Goal: Task Accomplishment & Management: Use online tool/utility

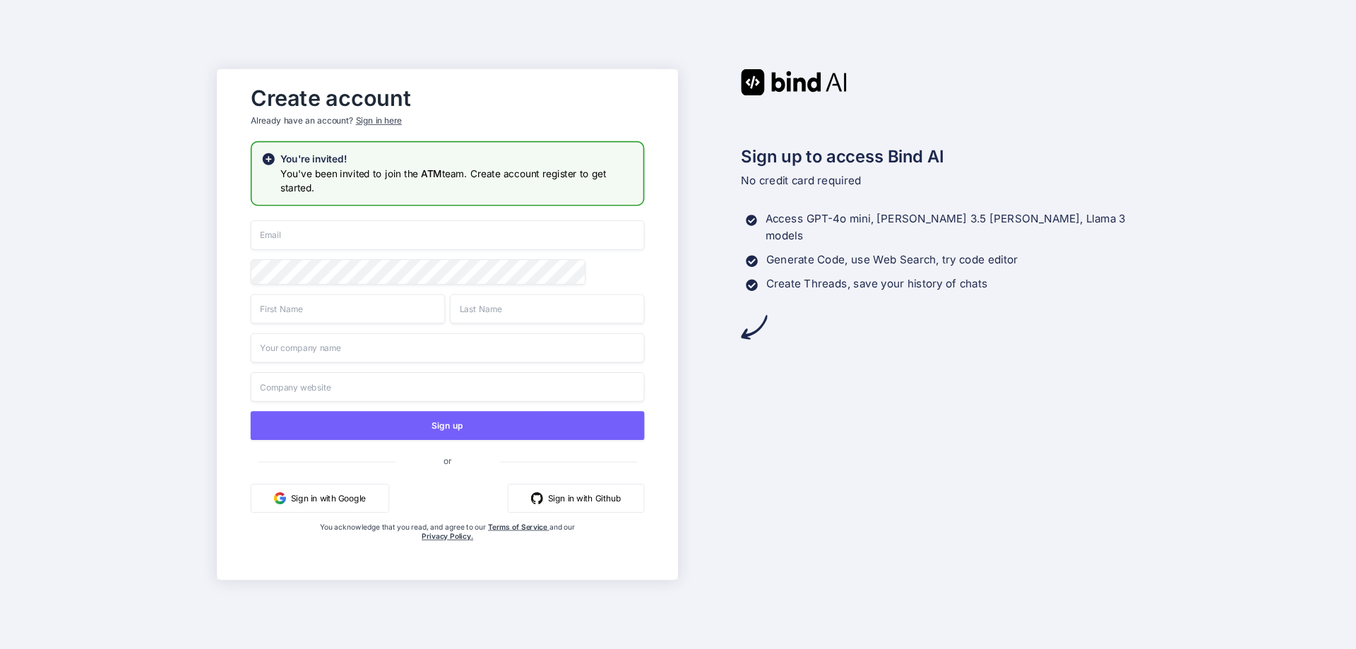
click at [338, 236] on input "email" at bounding box center [448, 235] width 394 height 30
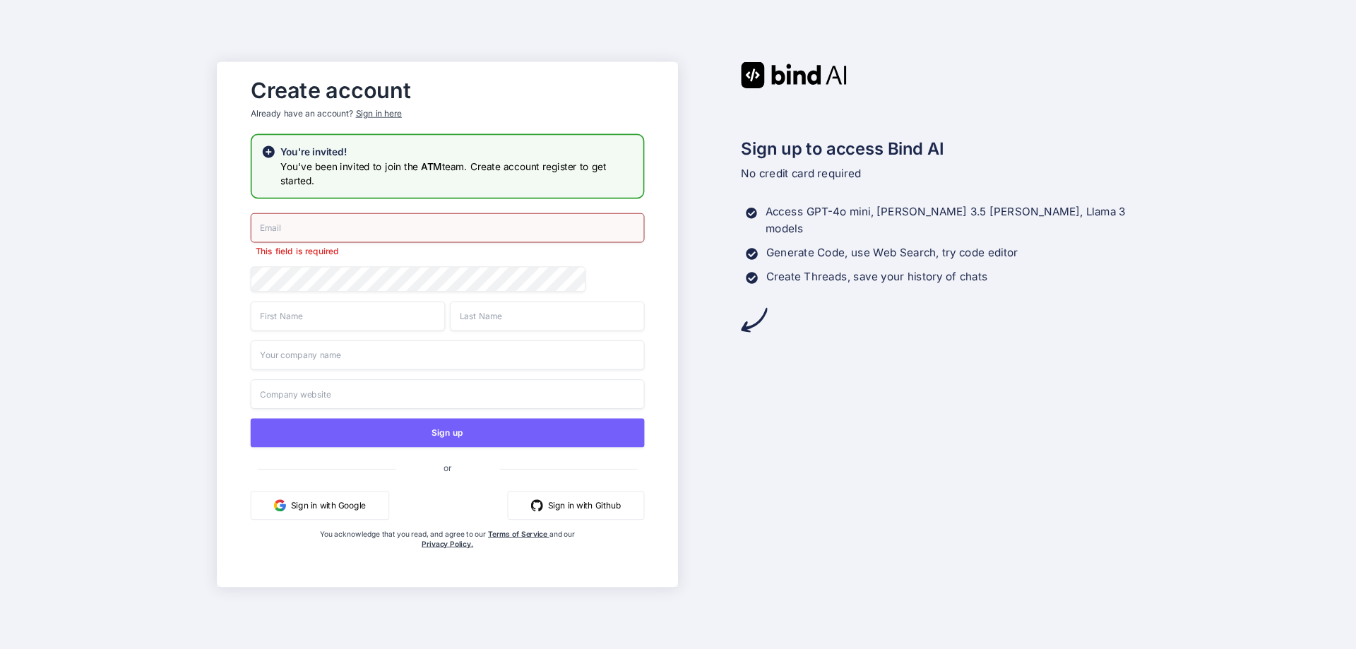
click at [997, 49] on div "Create account Already have an account? Sign in here You're invited! You've bee…" at bounding box center [678, 324] width 1356 height 649
click at [321, 227] on input "email" at bounding box center [448, 228] width 394 height 30
paste input "[EMAIL_ADDRESS][DOMAIN_NAME]"
type input "[EMAIL_ADDRESS][DOMAIN_NAME]"
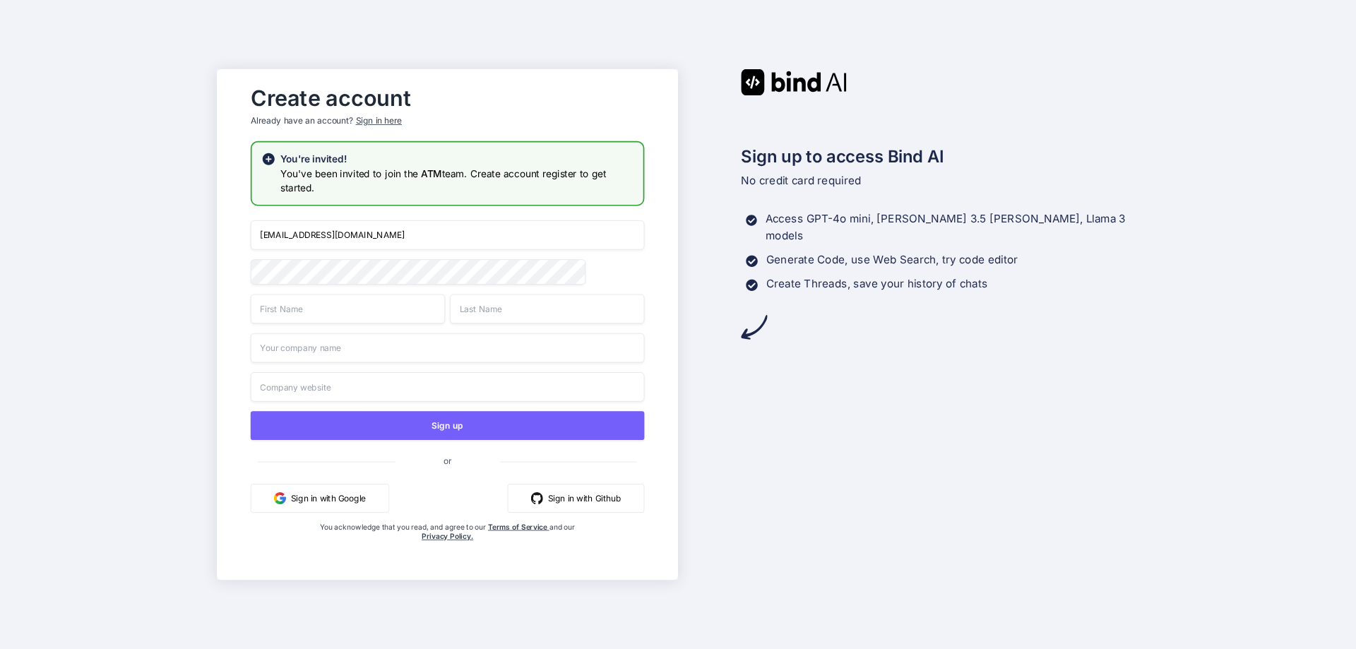
click at [317, 314] on input "text" at bounding box center [348, 309] width 194 height 30
type input "Anh"
type input "Hue"
click at [333, 351] on input "text" at bounding box center [448, 348] width 394 height 30
type input "AH"
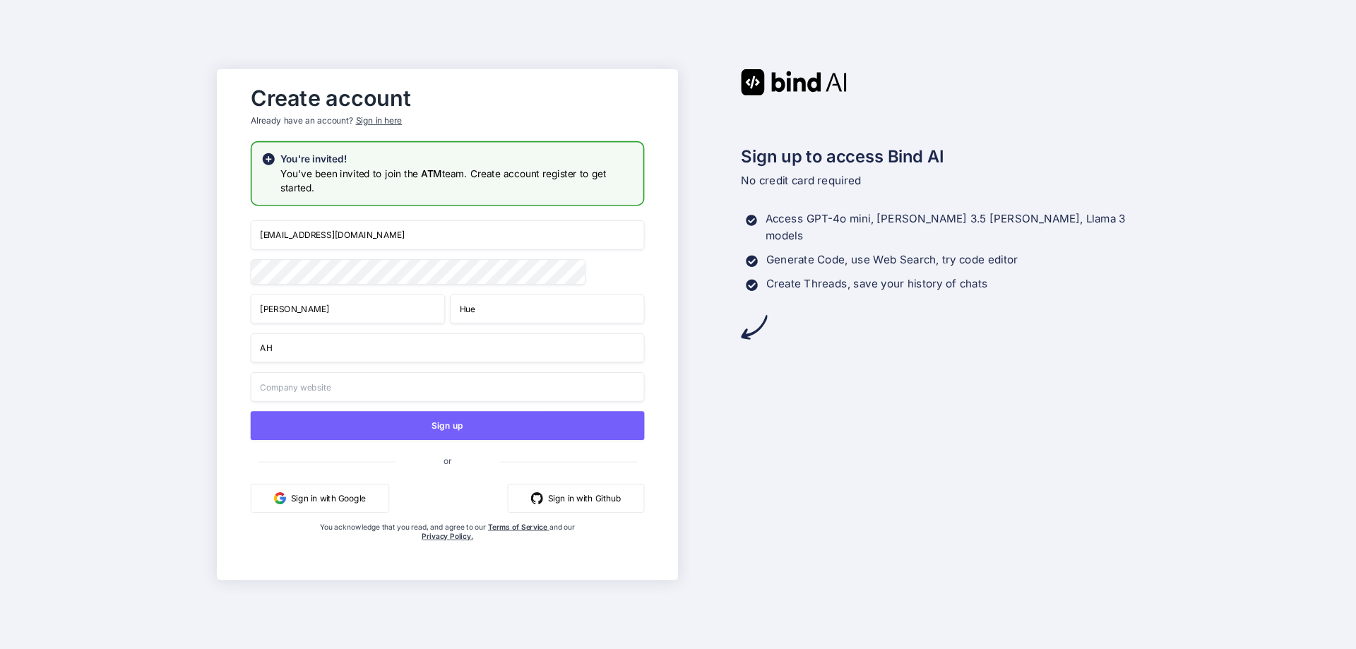
click at [337, 384] on input "text" at bounding box center [448, 387] width 394 height 30
type input "a"
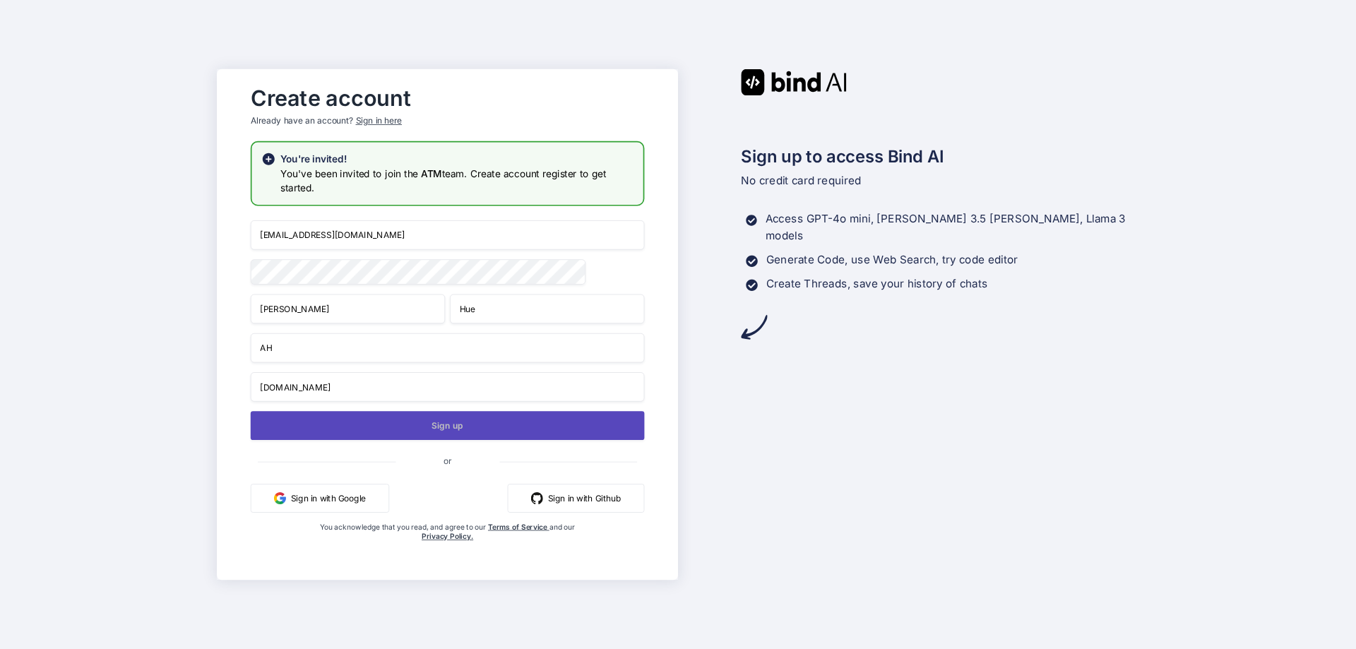
type input "autofunnel.vn"
click at [402, 431] on button "Sign up" at bounding box center [448, 425] width 394 height 29
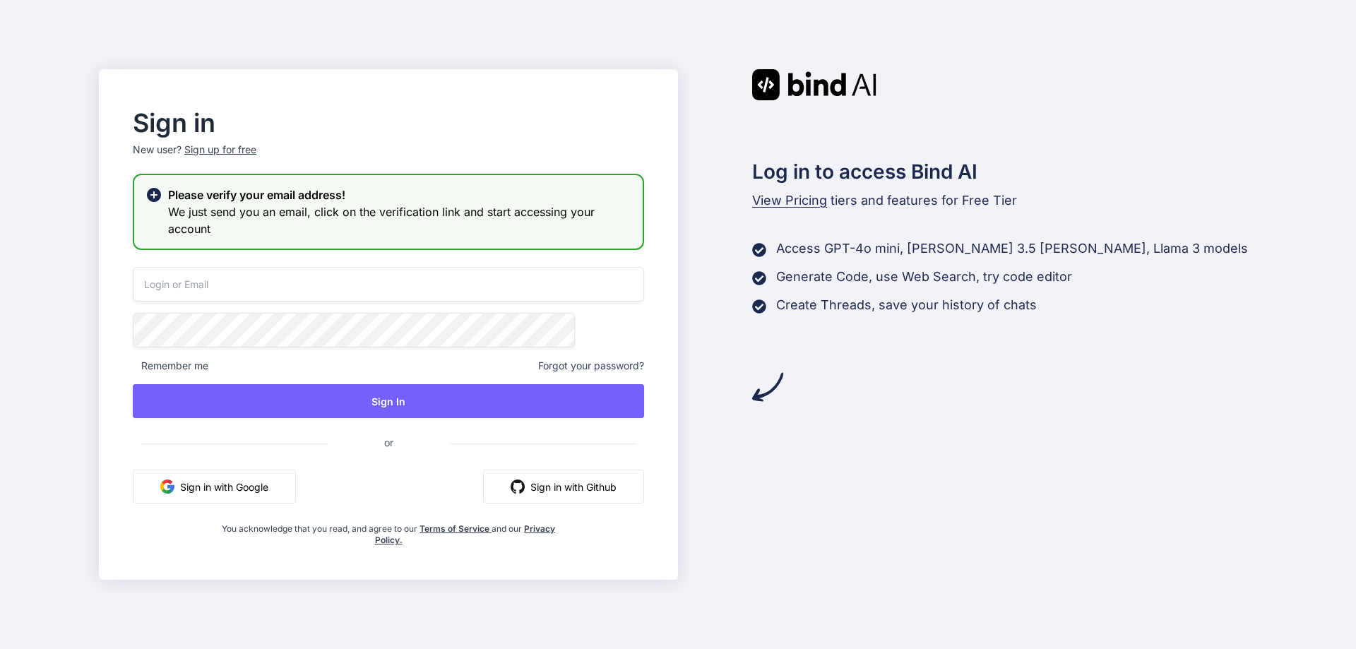
type input "[EMAIL_ADDRESS][DOMAIN_NAME]"
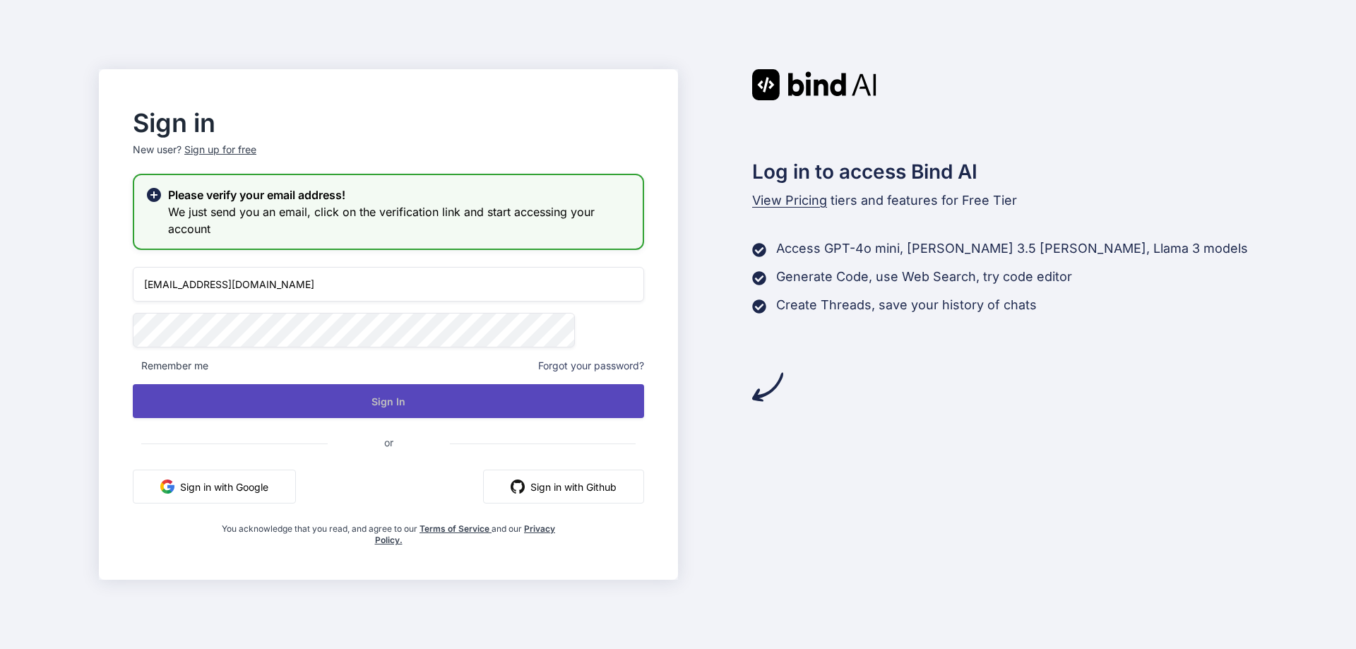
click at [417, 393] on button "Sign In" at bounding box center [388, 401] width 511 height 34
click at [414, 403] on button "Sign In" at bounding box center [388, 401] width 511 height 34
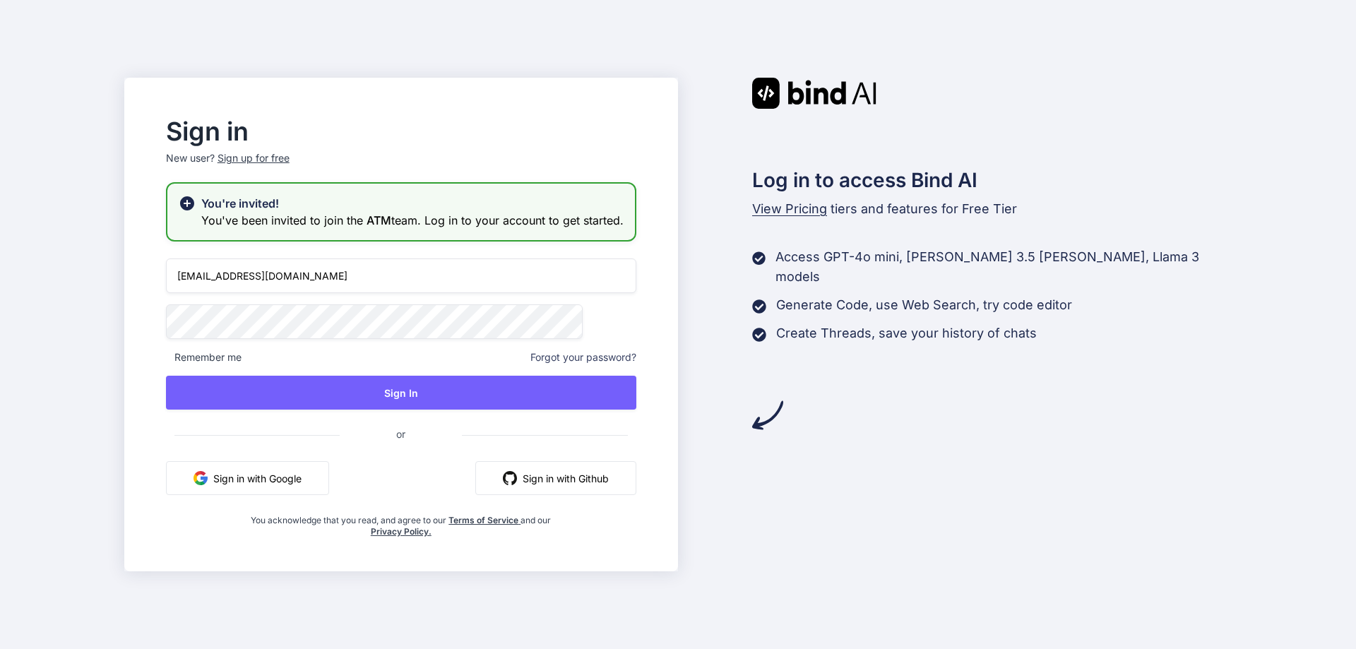
click at [775, 80] on img at bounding box center [814, 93] width 124 height 31
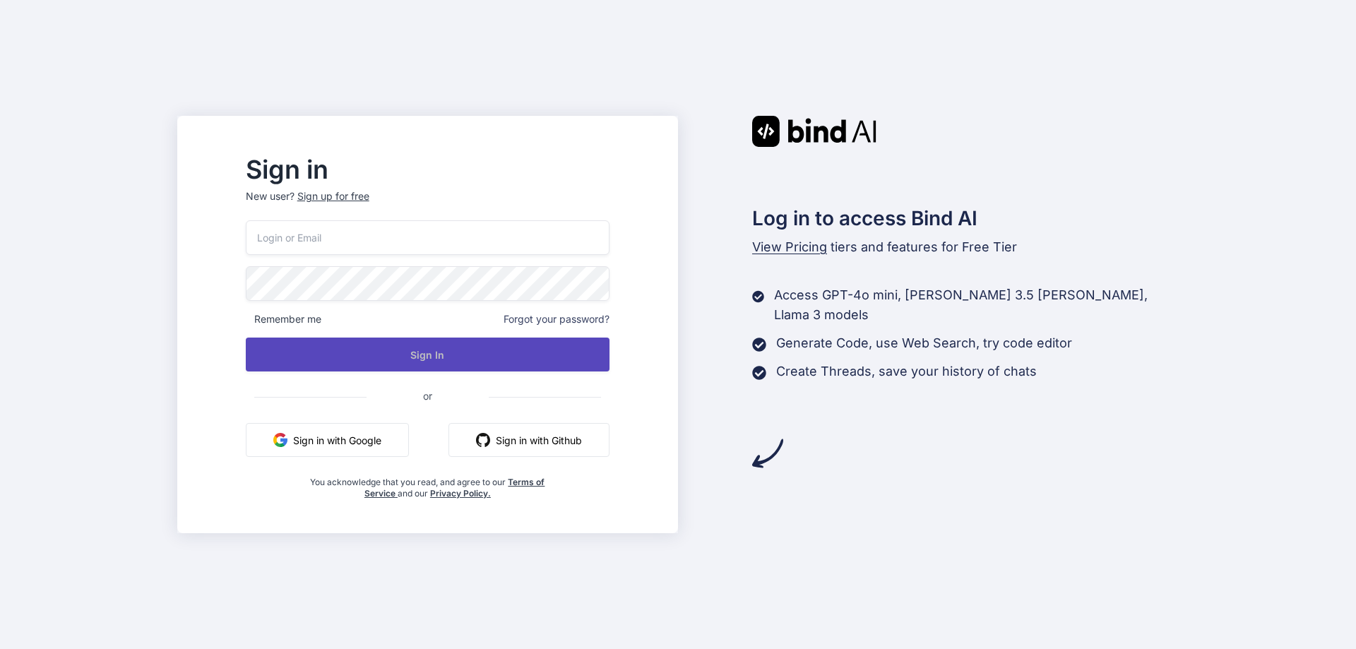
type input "[EMAIL_ADDRESS][DOMAIN_NAME]"
click at [455, 353] on button "Sign In" at bounding box center [428, 355] width 364 height 34
click at [516, 347] on button "Sign In" at bounding box center [428, 355] width 364 height 34
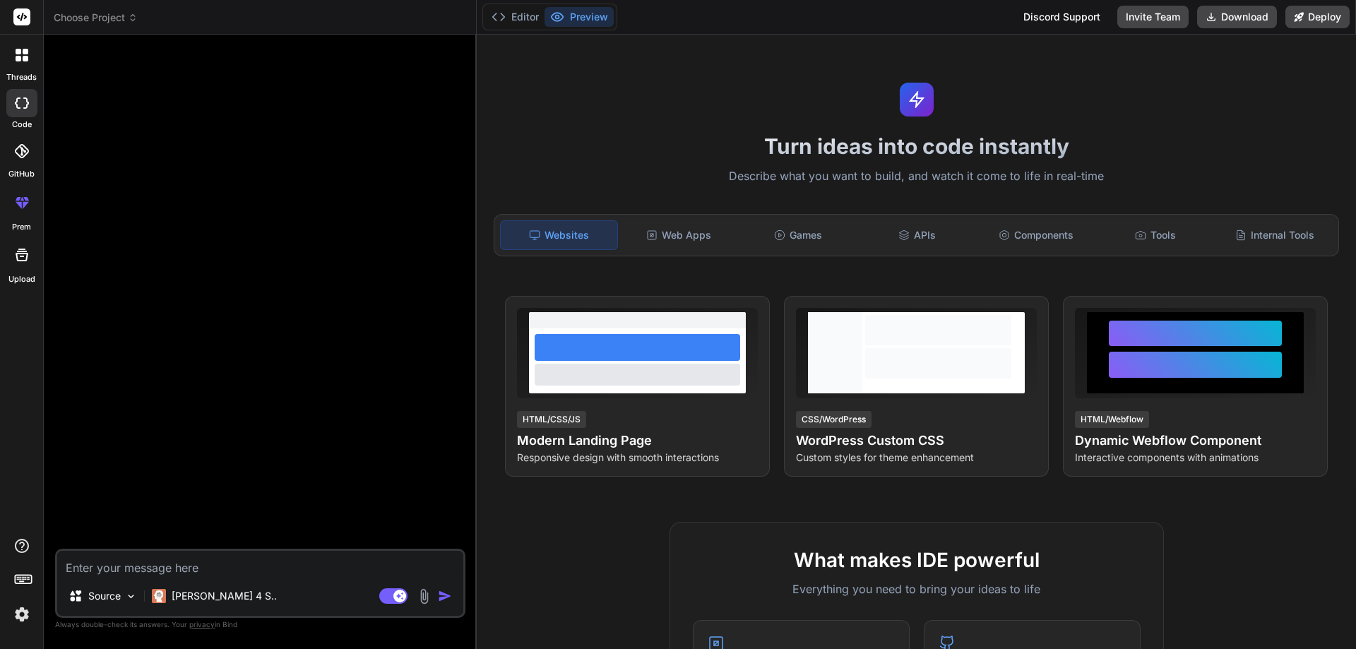
click at [797, 81] on div "Turn ideas into code instantly Describe what you want to build, and watch it co…" at bounding box center [916, 342] width 879 height 615
click at [19, 604] on img at bounding box center [22, 614] width 24 height 24
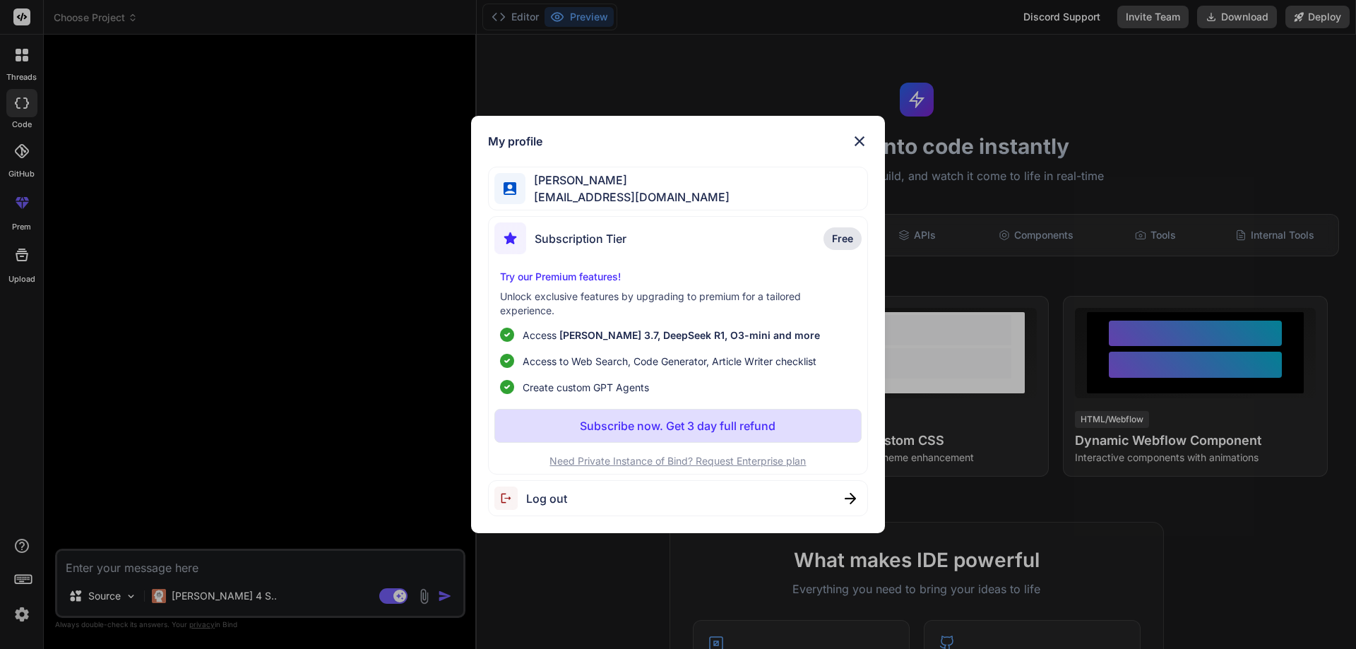
type textarea "x"
click at [696, 186] on div "Anh Hue anhhuehome@gmail.com" at bounding box center [678, 189] width 381 height 44
click at [648, 155] on div "My profile Anh Hue anhhuehome@gmail.com Subscription Tier Free Try our Premium …" at bounding box center [678, 325] width 415 height 418
click at [638, 179] on span "Anh Hue" at bounding box center [628, 180] width 204 height 17
click at [538, 189] on span "[EMAIL_ADDRESS][DOMAIN_NAME]" at bounding box center [628, 197] width 204 height 17
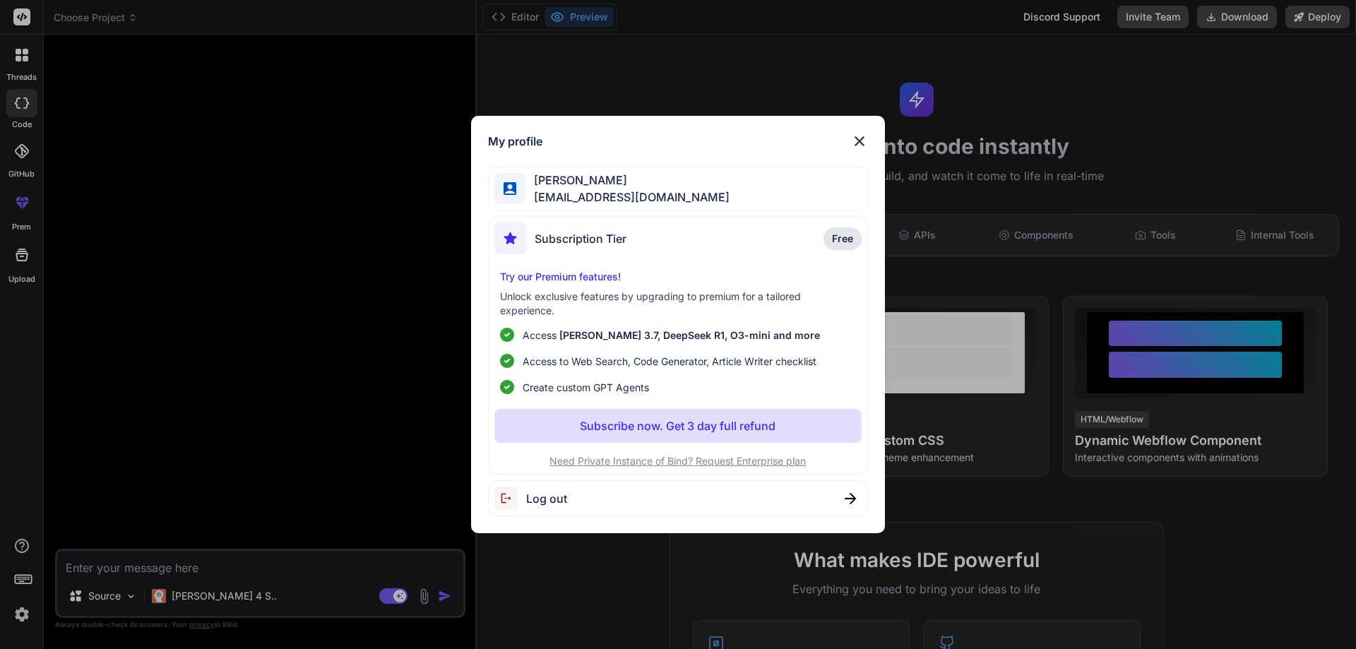
click at [530, 189] on span "[EMAIL_ADDRESS][DOMAIN_NAME]" at bounding box center [628, 197] width 204 height 17
click at [709, 237] on div "Subscription Tier Free" at bounding box center [678, 240] width 368 height 37
click at [860, 134] on img at bounding box center [859, 141] width 17 height 17
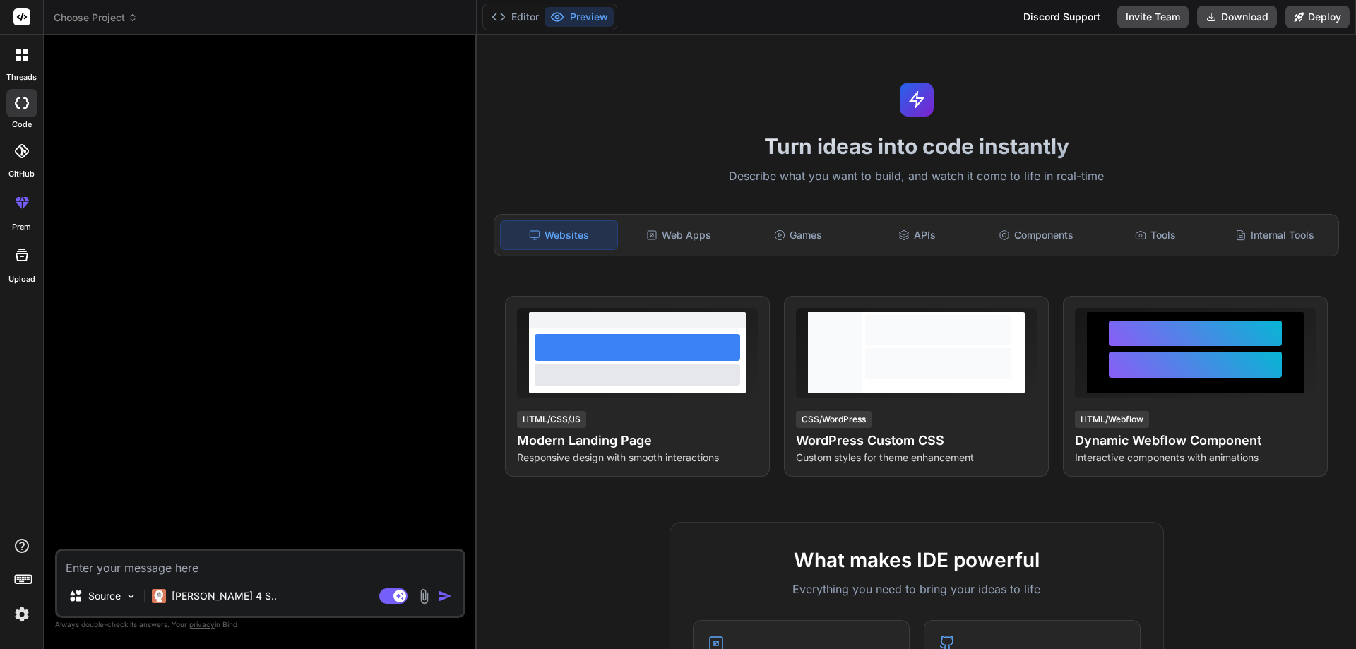
click at [660, 130] on div "Turn ideas into code instantly Describe what you want to build, and watch it co…" at bounding box center [916, 342] width 879 height 615
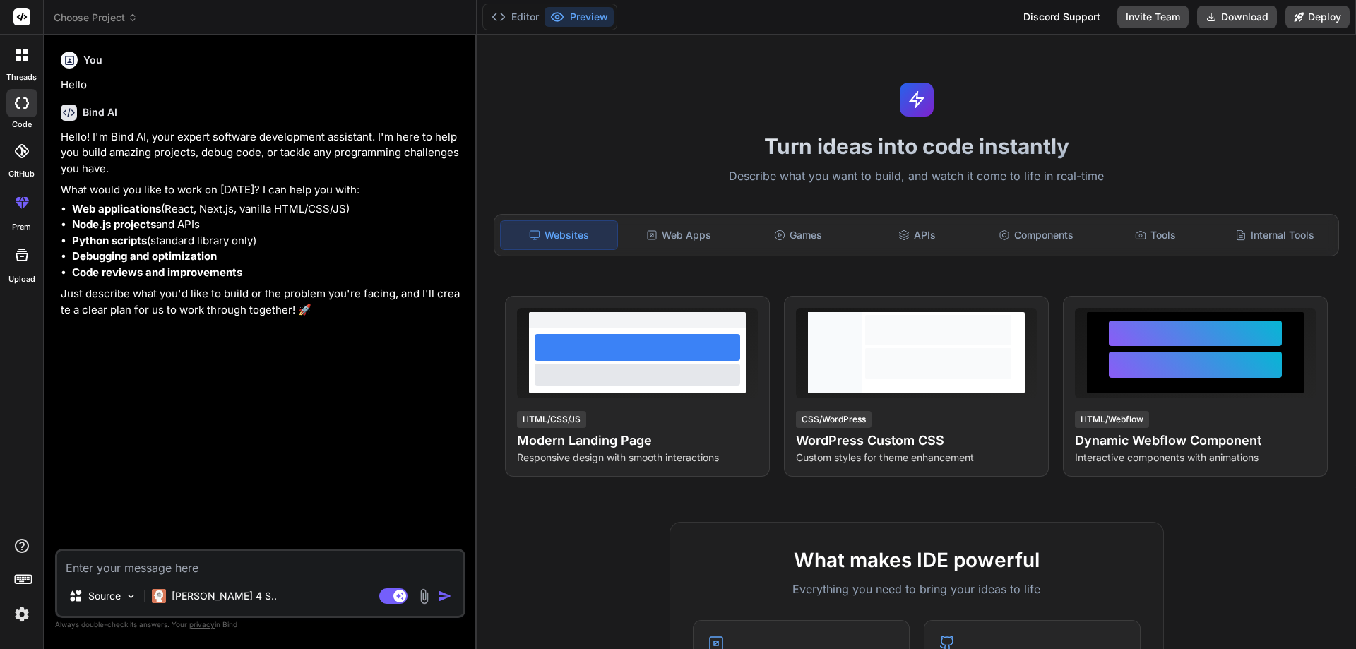
click at [23, 617] on img at bounding box center [22, 614] width 24 height 24
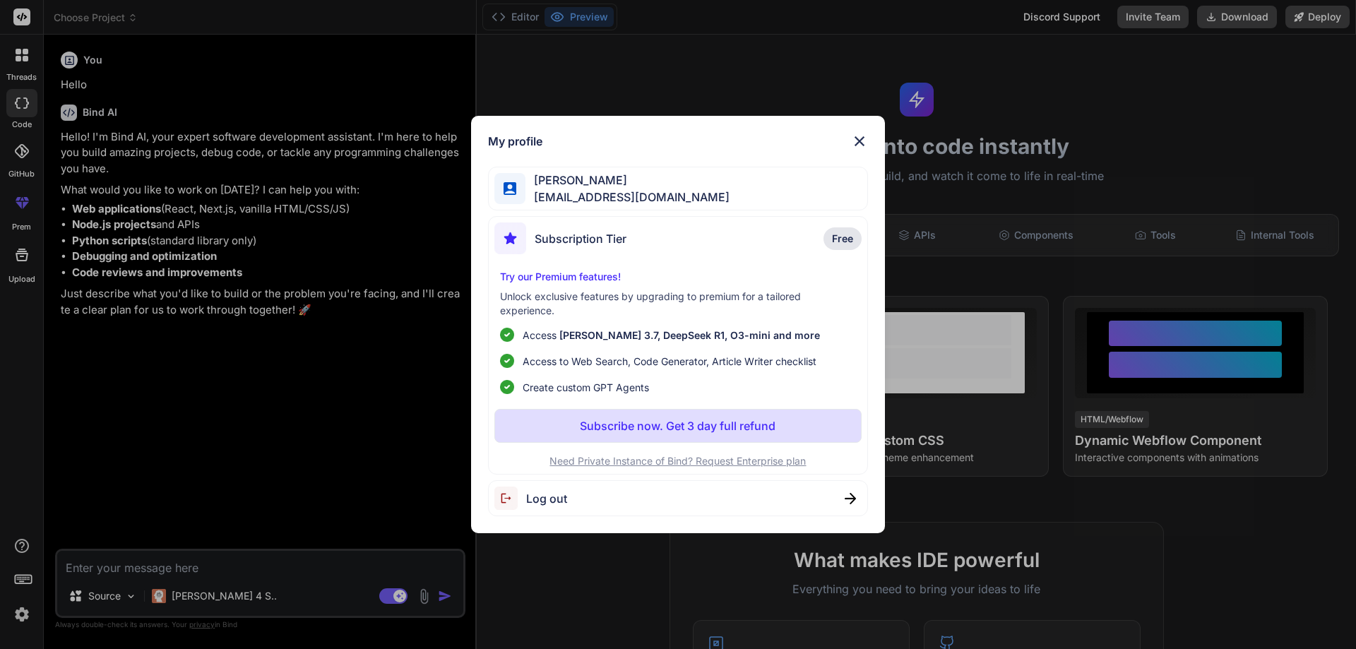
click at [561, 230] on span "Subscription Tier" at bounding box center [581, 238] width 92 height 17
click at [550, 186] on span "[PERSON_NAME]" at bounding box center [628, 180] width 204 height 17
click at [582, 185] on span "[PERSON_NAME]" at bounding box center [628, 180] width 204 height 17
click at [857, 136] on img at bounding box center [859, 141] width 17 height 17
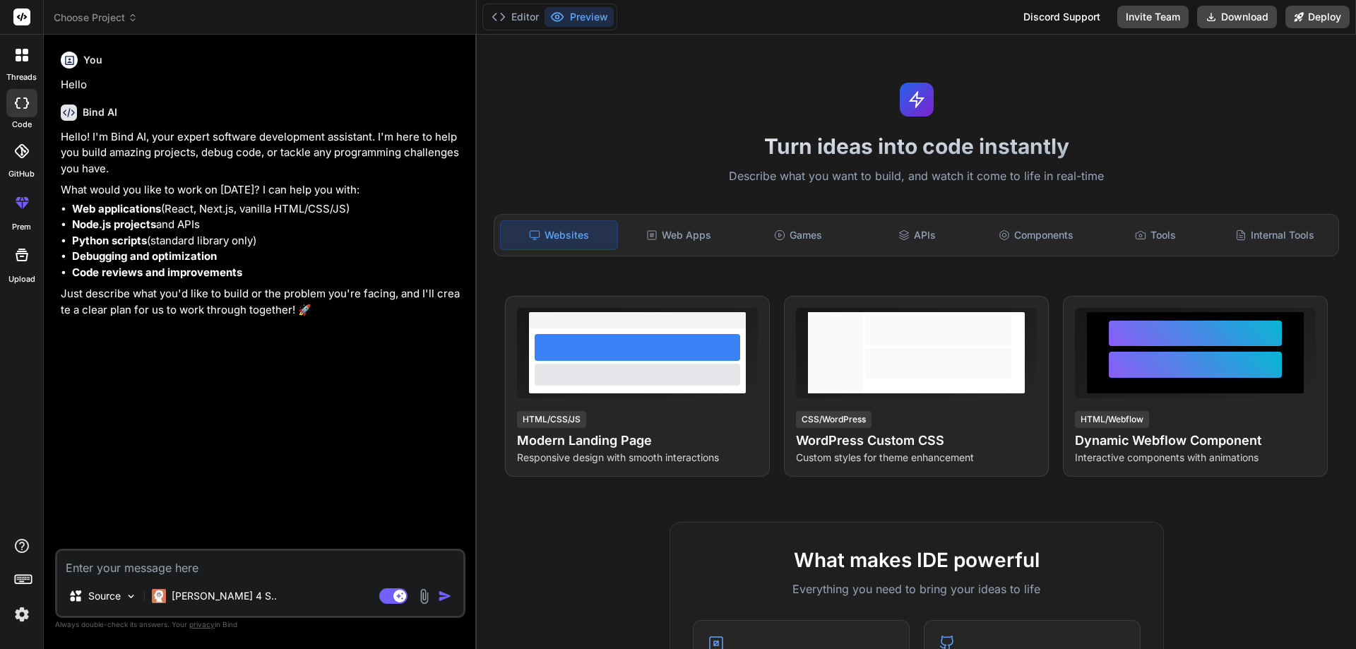
click at [23, 610] on img at bounding box center [22, 614] width 24 height 24
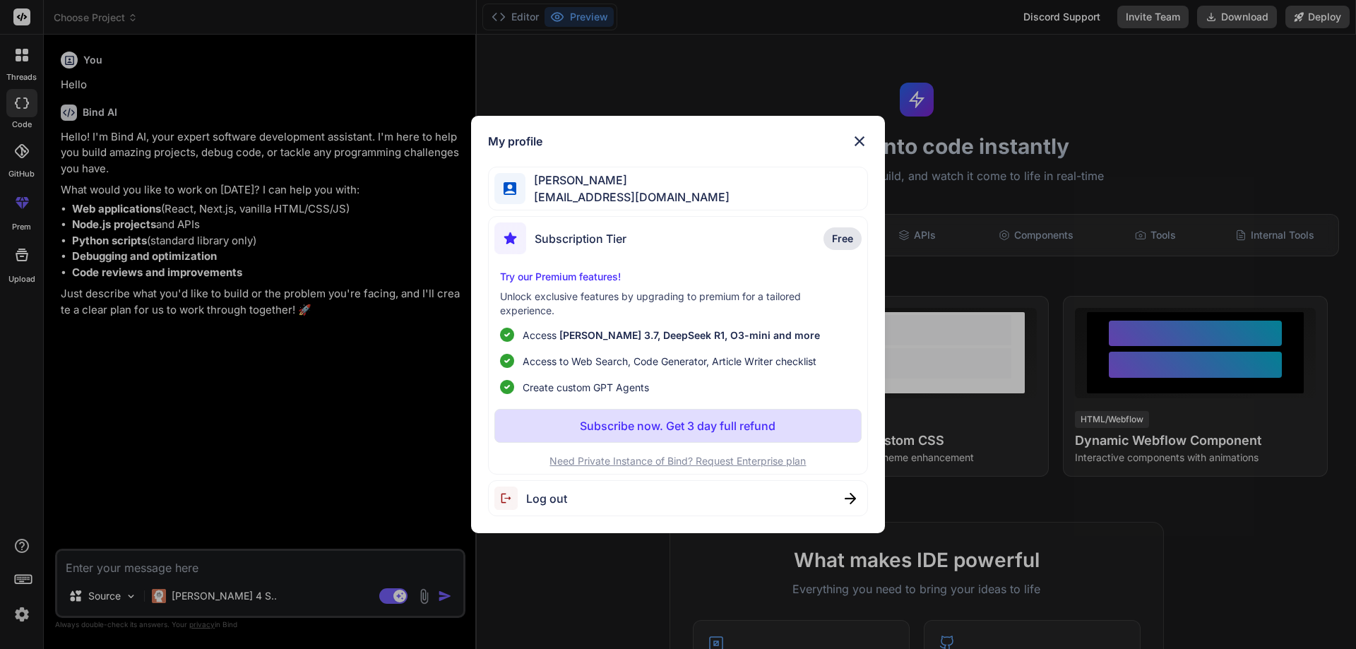
click at [582, 505] on div "Log out" at bounding box center [678, 498] width 381 height 36
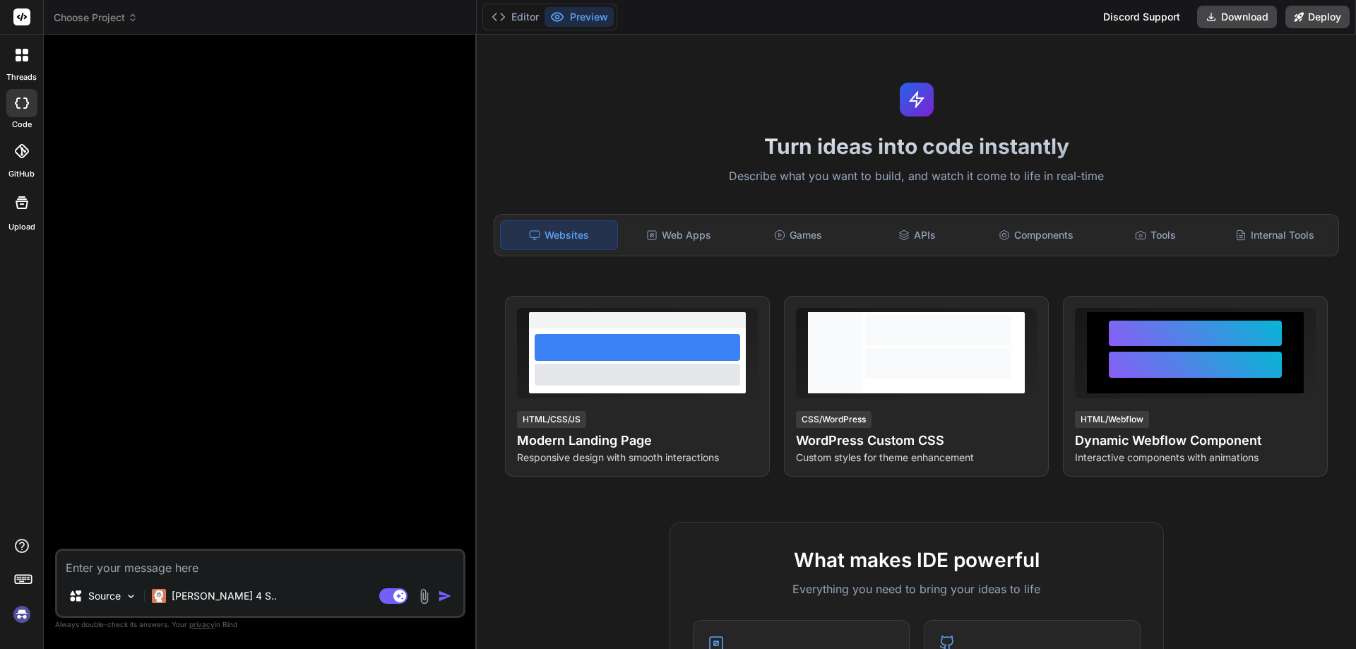
click at [25, 611] on img at bounding box center [22, 614] width 24 height 24
click at [28, 613] on img at bounding box center [22, 614] width 24 height 24
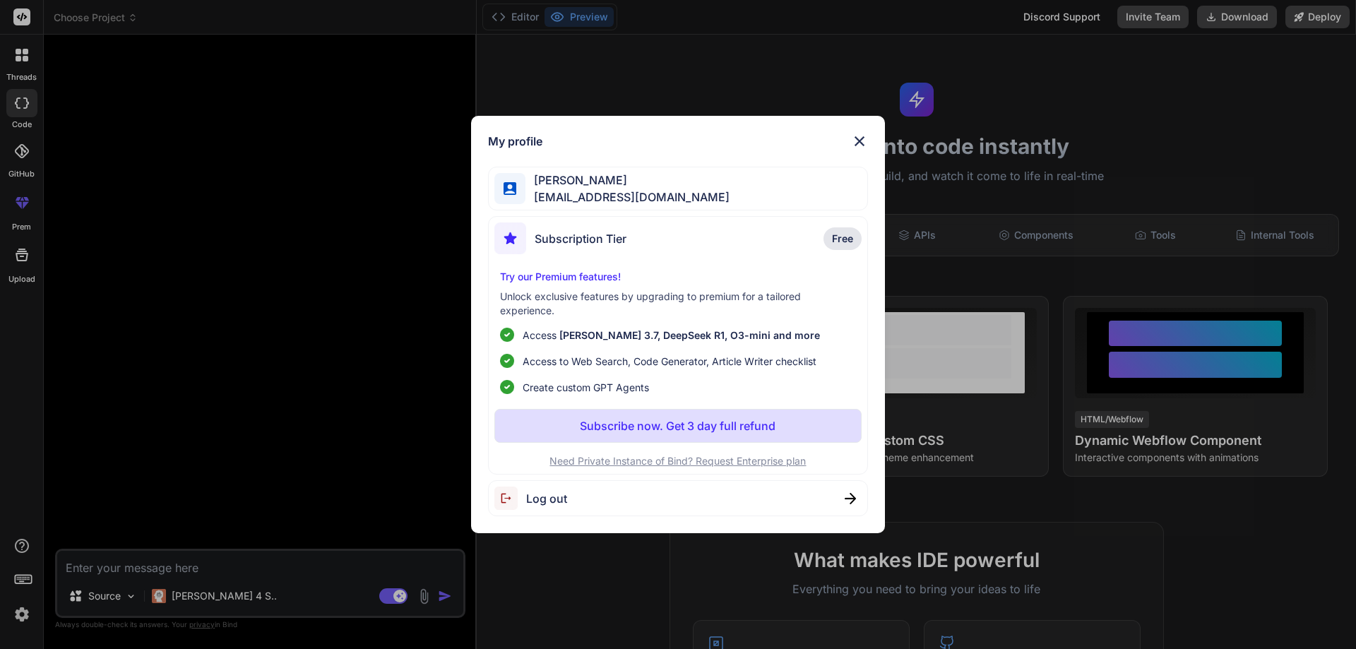
click at [532, 497] on span "Log out" at bounding box center [546, 498] width 41 height 17
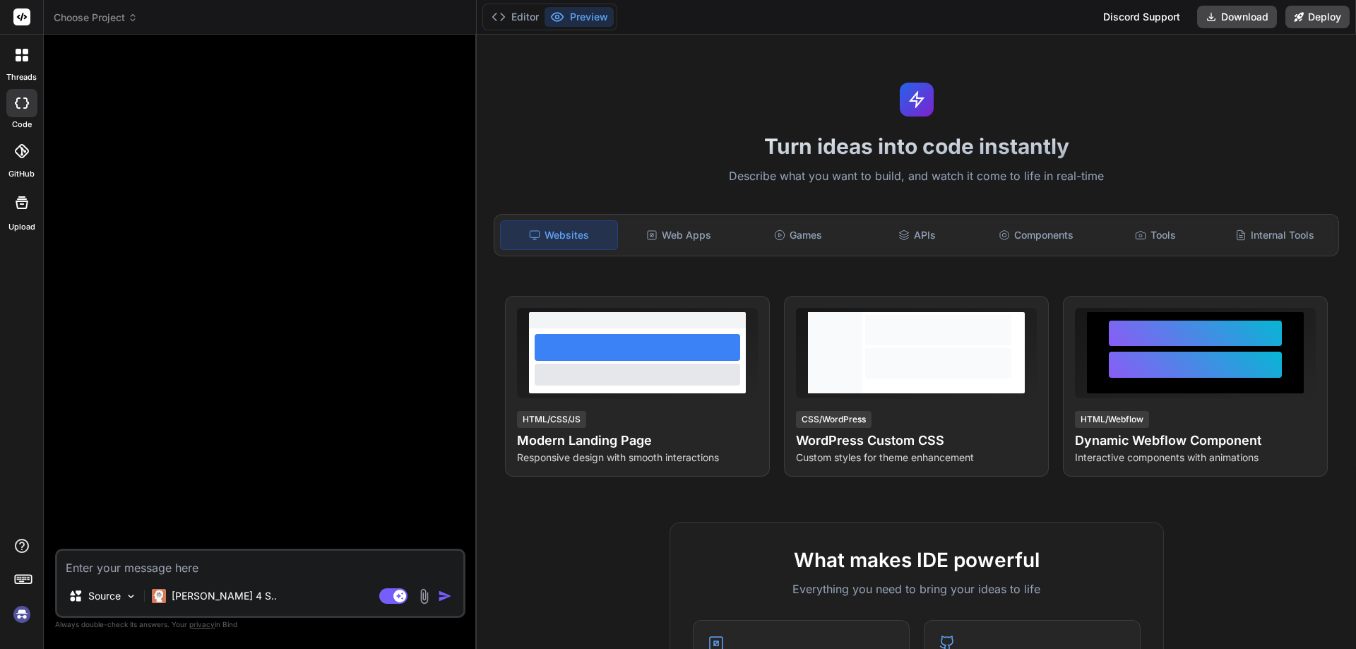
scroll to position [13, 0]
click at [24, 611] on img at bounding box center [22, 614] width 24 height 24
type textarea "x"
click at [23, 614] on img at bounding box center [22, 614] width 24 height 24
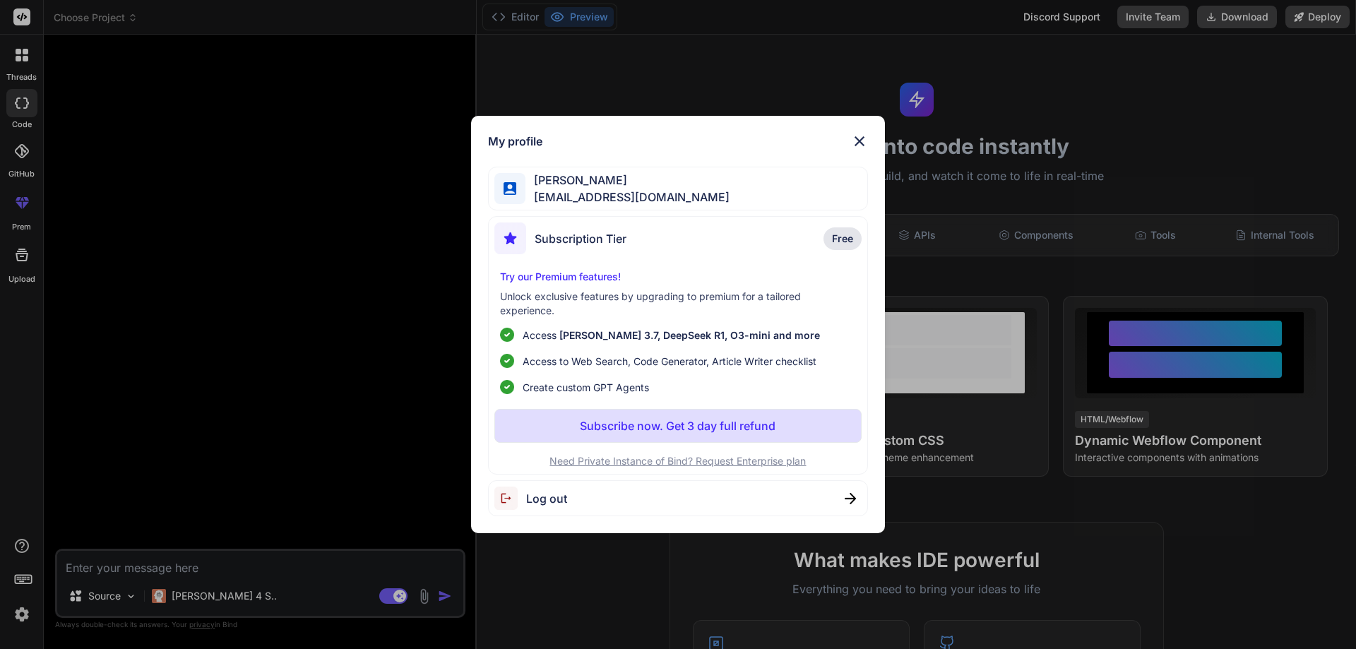
click at [621, 423] on p "Subscribe now. Get 3 day full refund" at bounding box center [678, 425] width 196 height 17
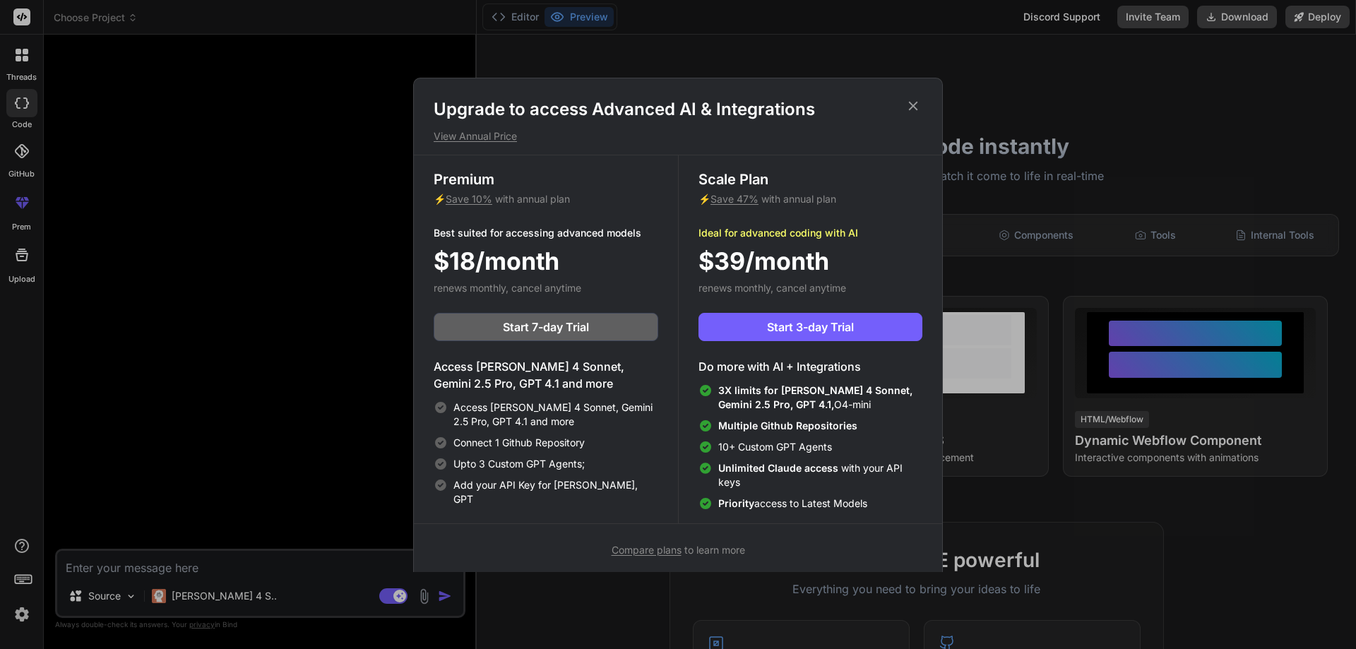
click at [915, 101] on icon at bounding box center [914, 106] width 16 height 16
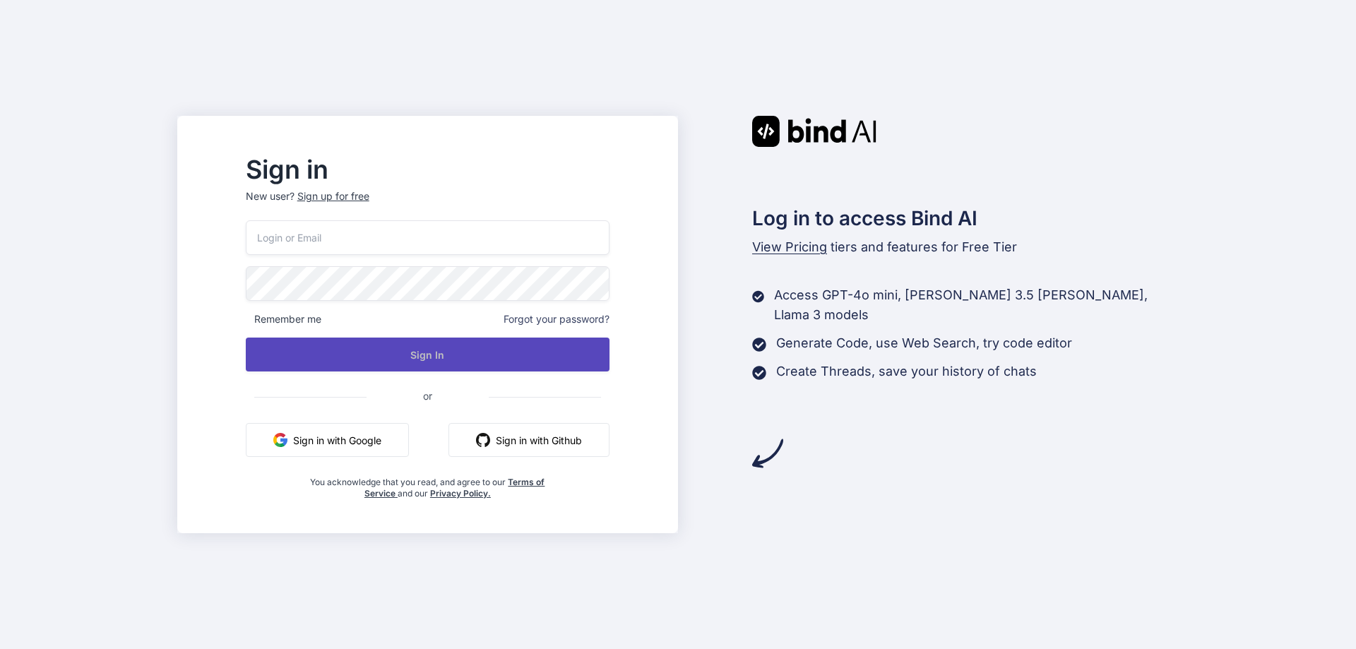
type input "[EMAIL_ADDRESS][DOMAIN_NAME]"
click at [392, 354] on button "Sign In" at bounding box center [428, 355] width 364 height 34
click at [434, 367] on button "Sign In" at bounding box center [428, 355] width 364 height 34
type input "[EMAIL_ADDRESS][DOMAIN_NAME]"
click at [410, 348] on button "Sign In" at bounding box center [428, 355] width 364 height 34
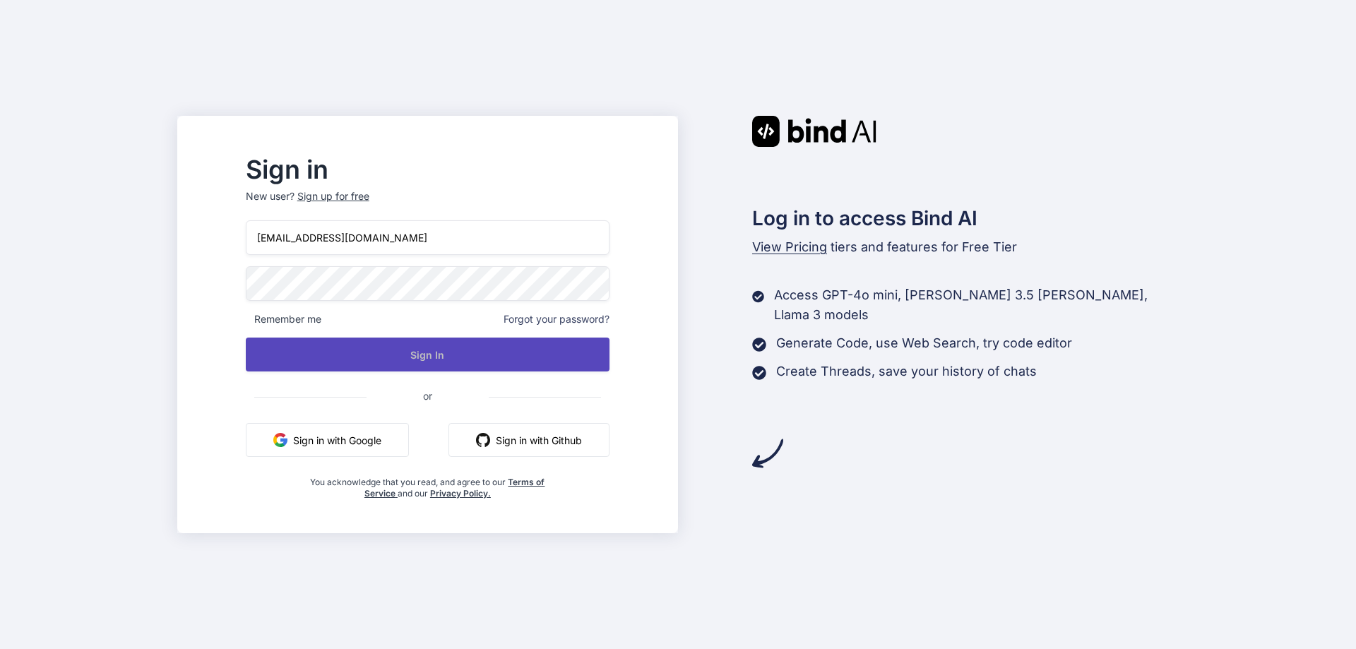
click at [462, 350] on button "Sign In" at bounding box center [428, 355] width 364 height 34
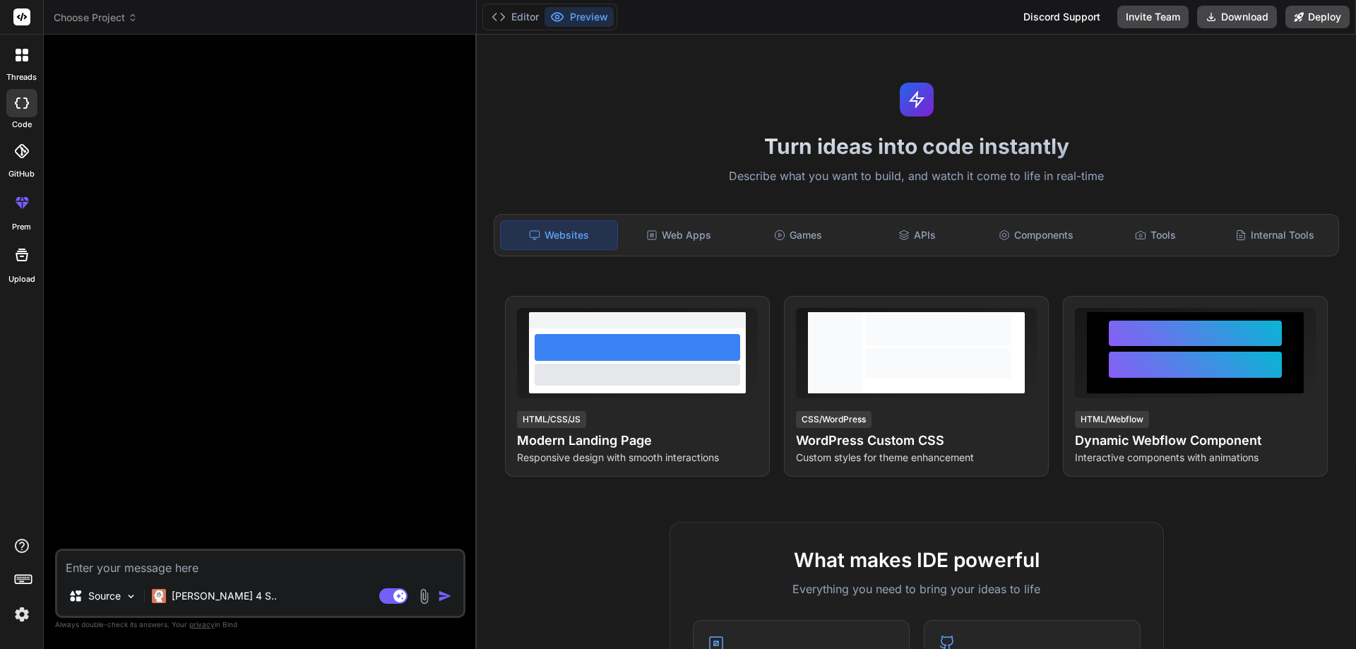
click at [18, 615] on img at bounding box center [22, 614] width 24 height 24
type textarea "x"
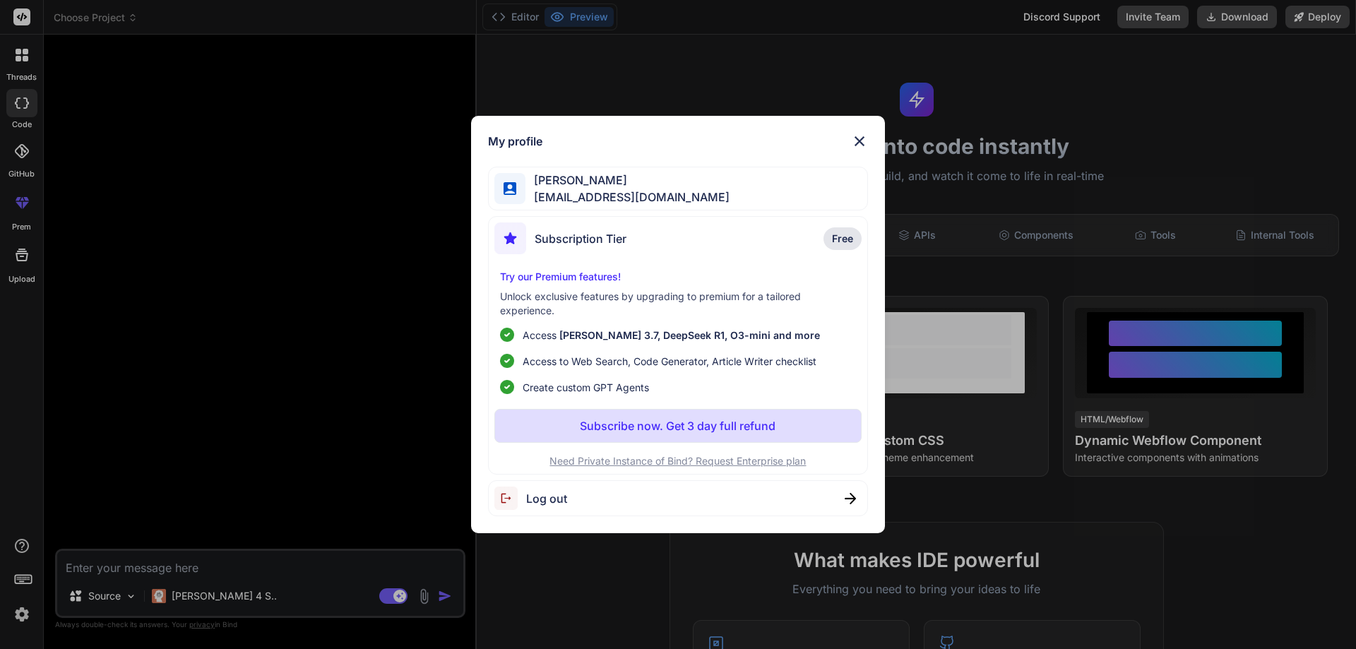
click at [853, 237] on span "Free" at bounding box center [842, 239] width 21 height 14
click at [864, 141] on img at bounding box center [859, 141] width 17 height 17
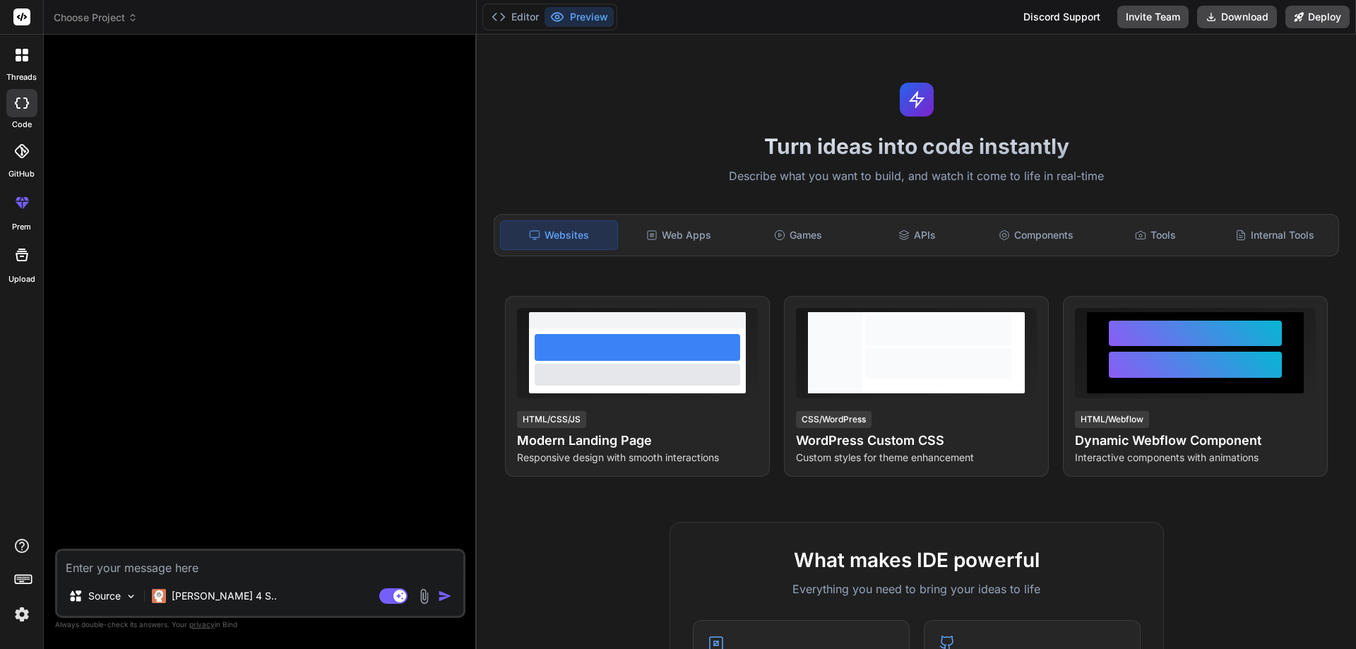
click at [25, 583] on icon at bounding box center [23, 579] width 20 height 20
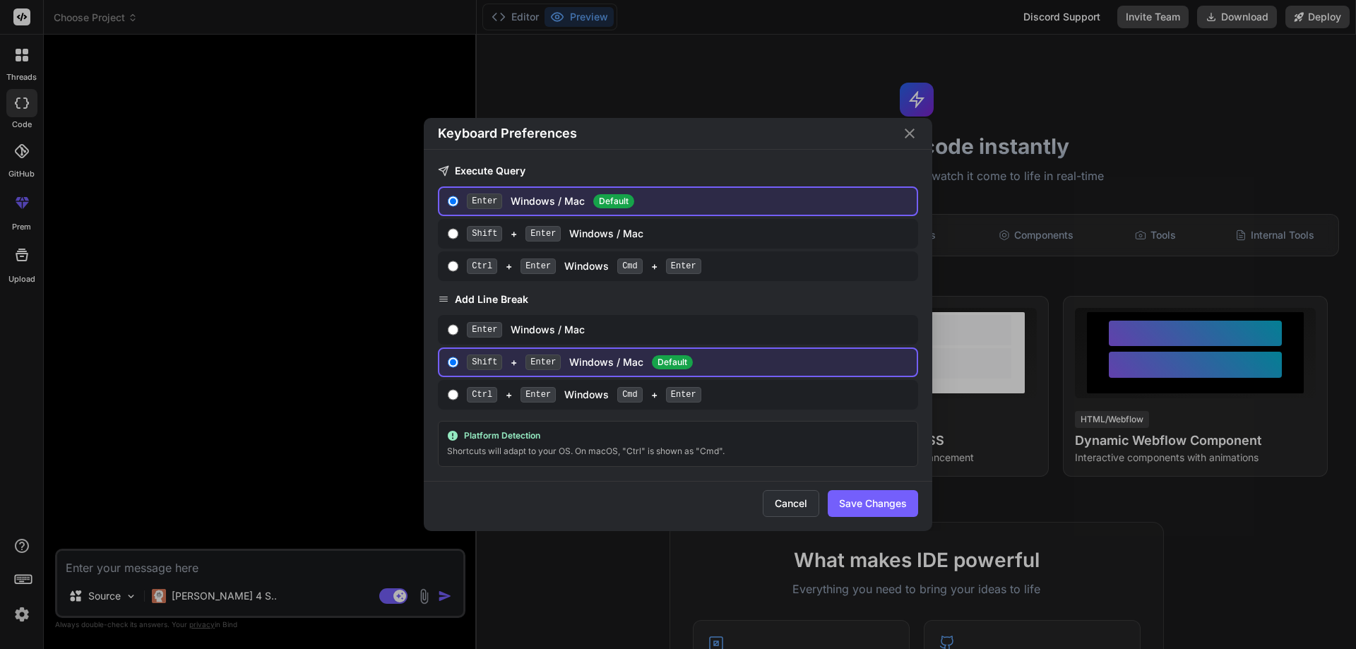
click at [789, 510] on button "Cancel" at bounding box center [791, 503] width 57 height 27
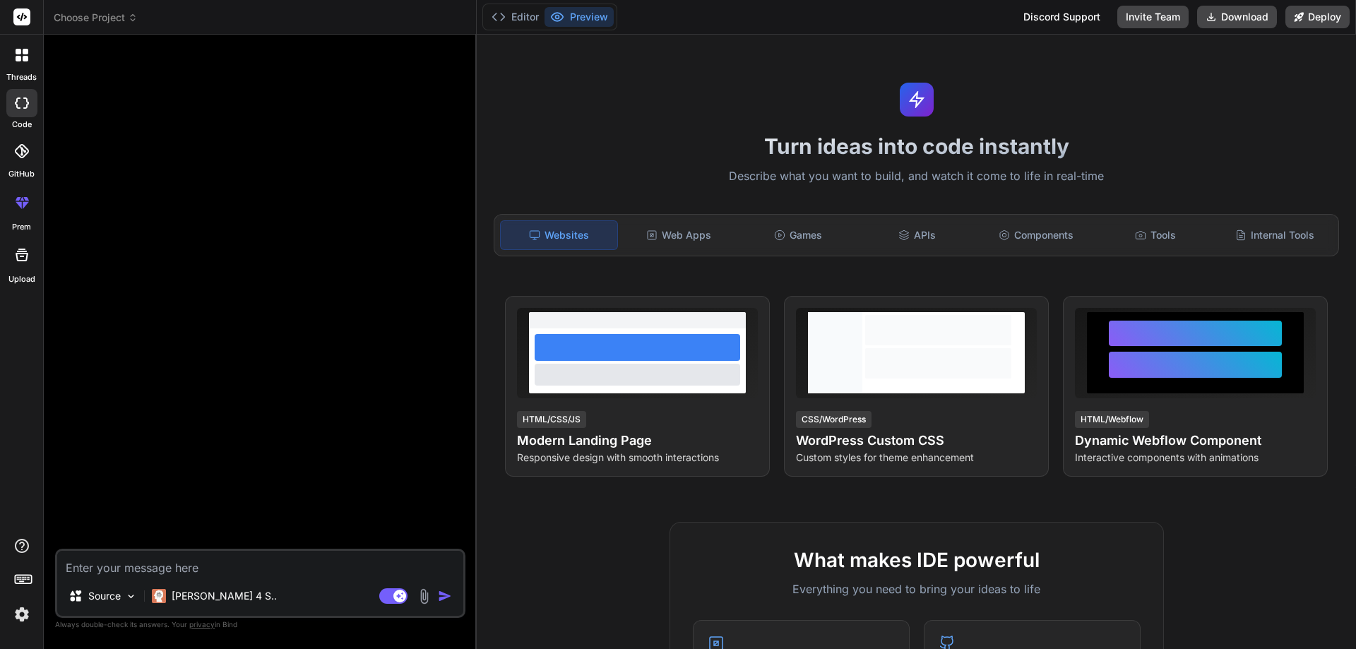
click at [23, 616] on img at bounding box center [22, 614] width 24 height 24
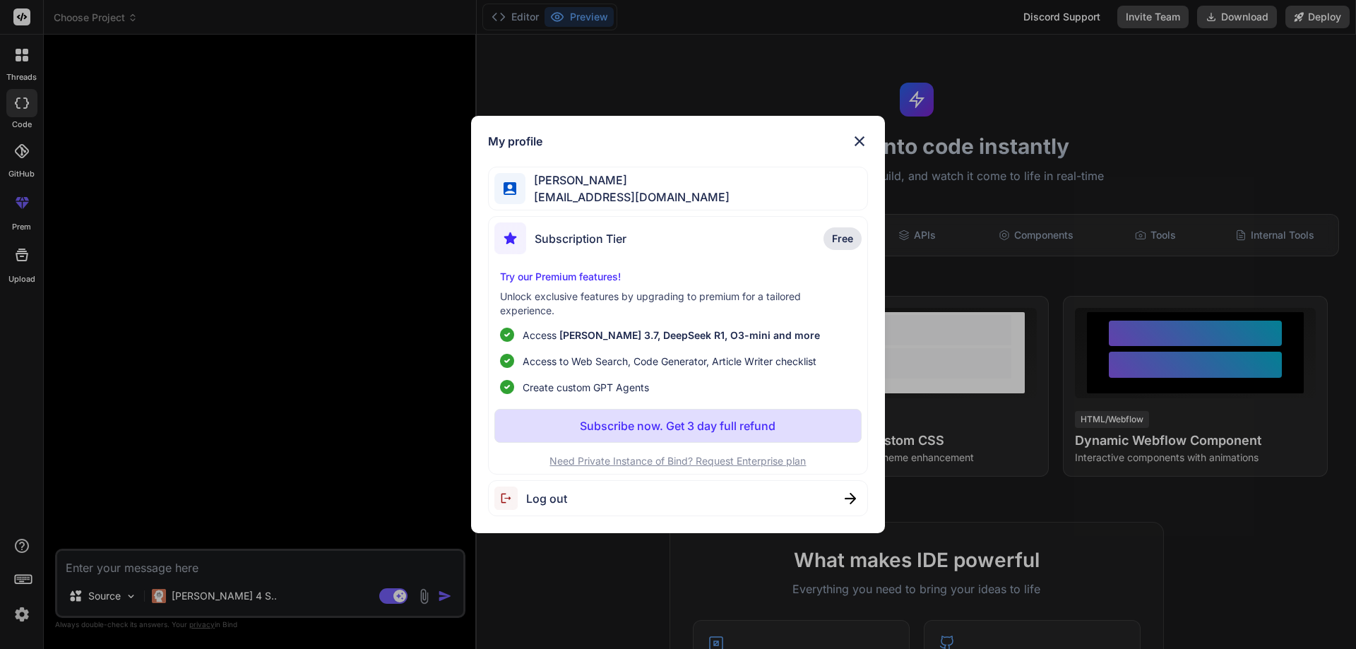
click at [862, 143] on img at bounding box center [859, 141] width 17 height 17
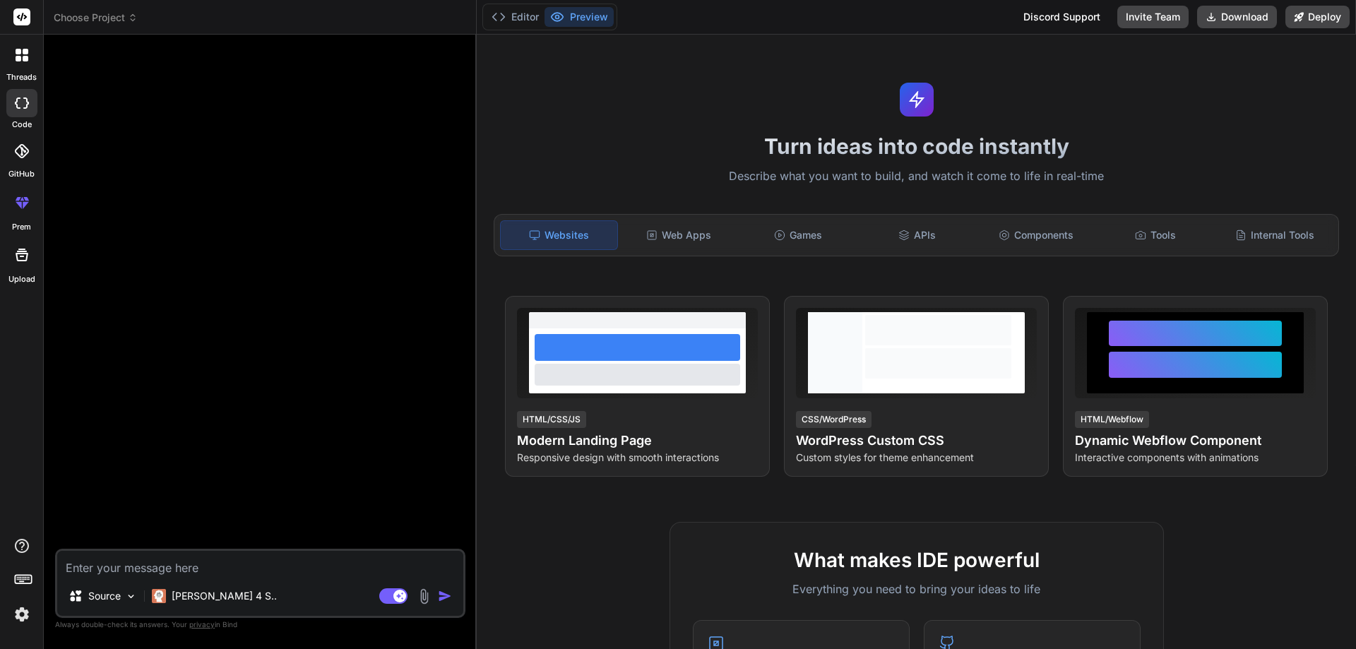
click at [21, 18] on icon at bounding box center [22, 17] width 11 height 8
click at [118, 18] on span "Choose Project" at bounding box center [96, 18] width 84 height 14
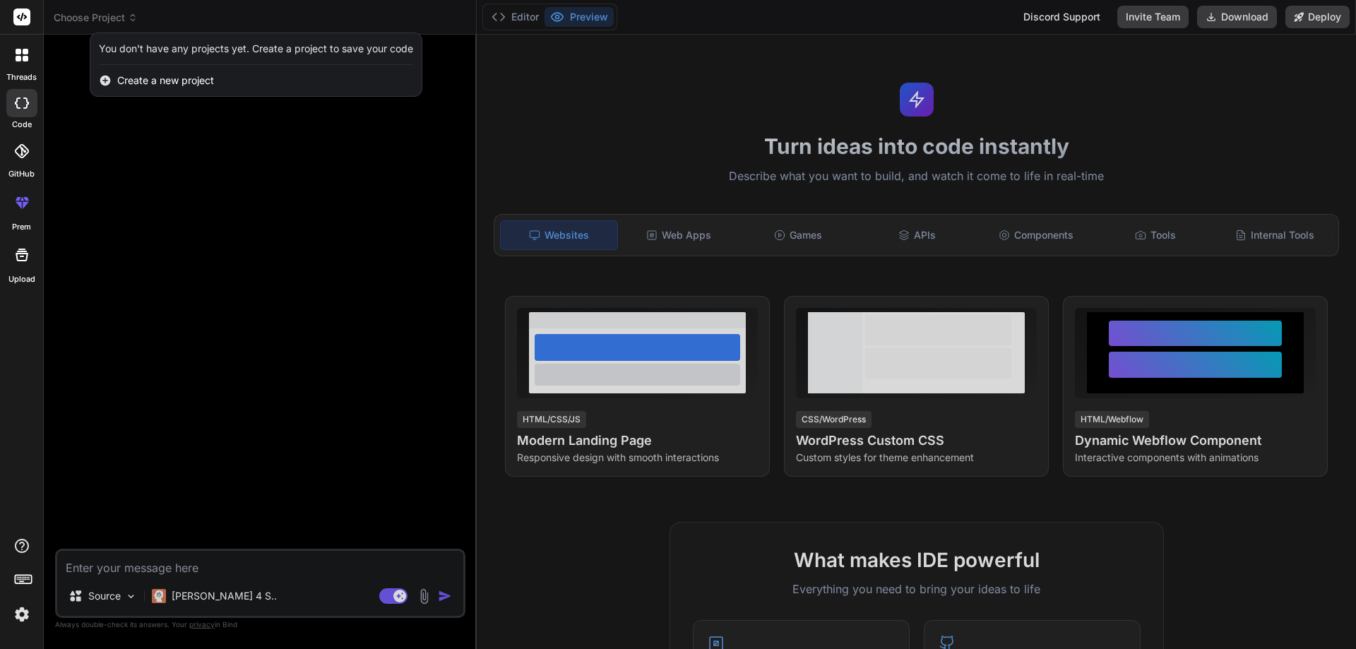
click at [177, 213] on div at bounding box center [678, 324] width 1356 height 649
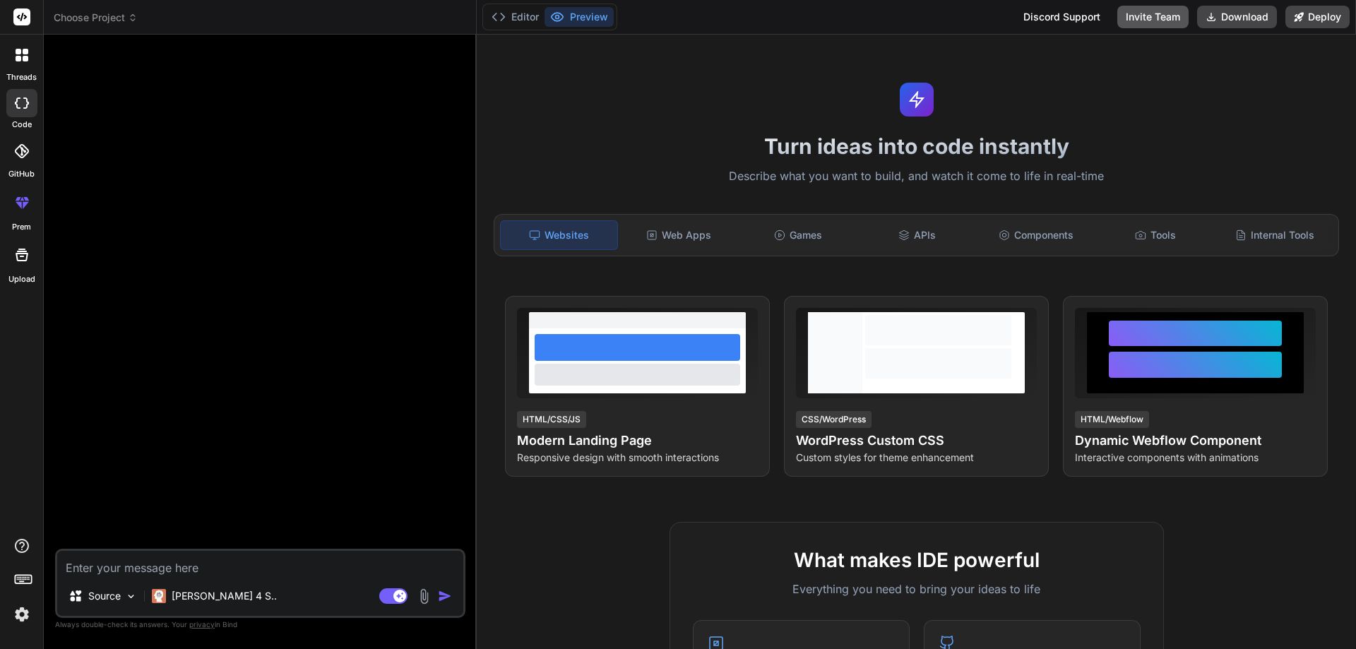
click at [1151, 11] on button "Invite Team" at bounding box center [1152, 17] width 71 height 23
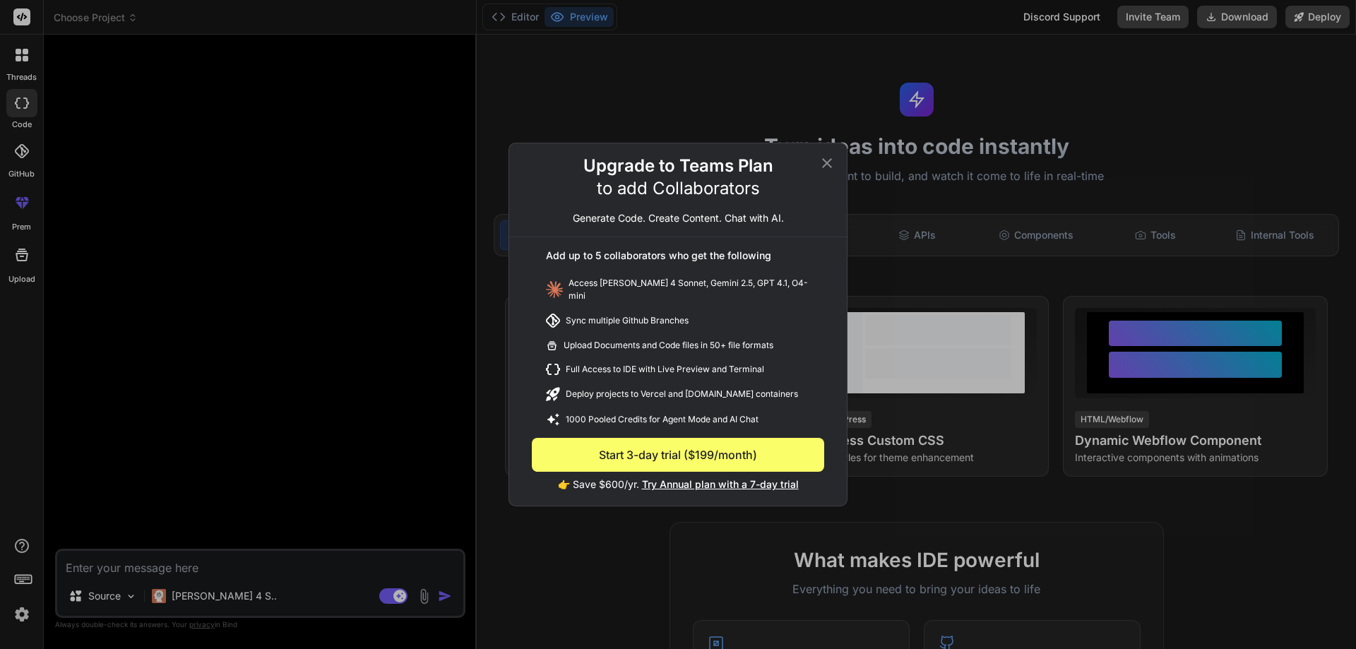
click at [826, 167] on icon at bounding box center [827, 163] width 17 height 17
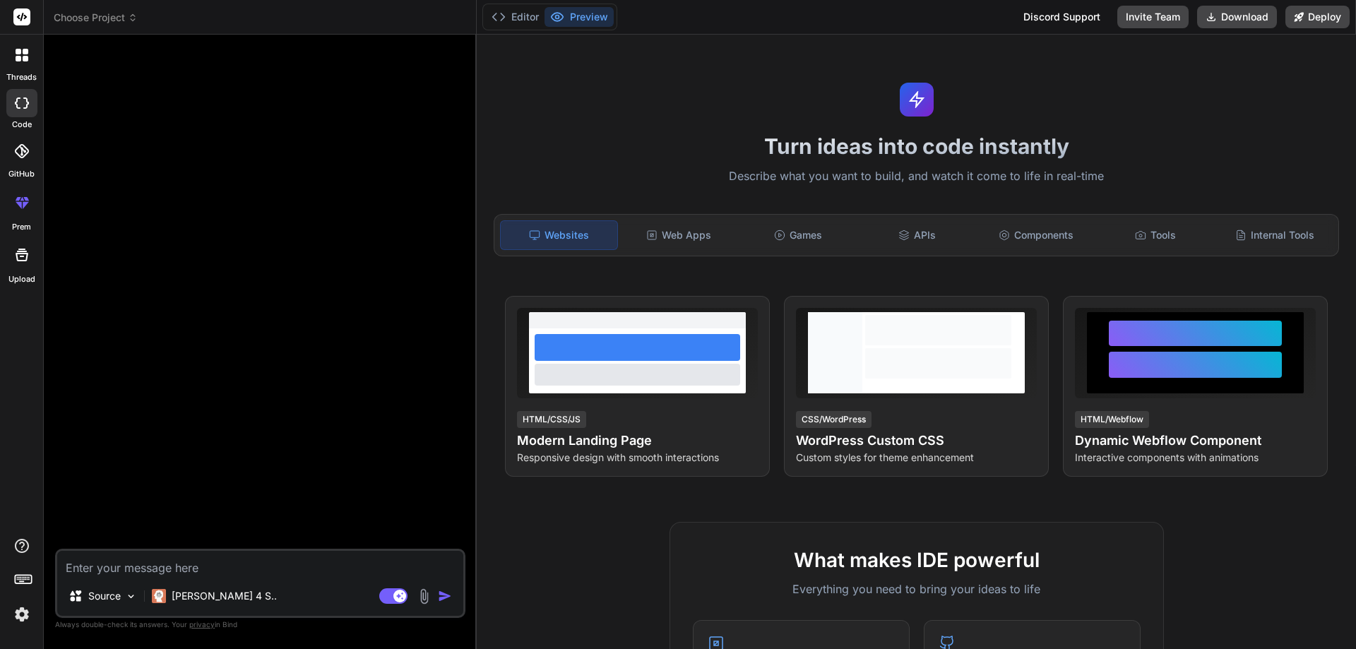
click at [26, 613] on img at bounding box center [22, 614] width 24 height 24
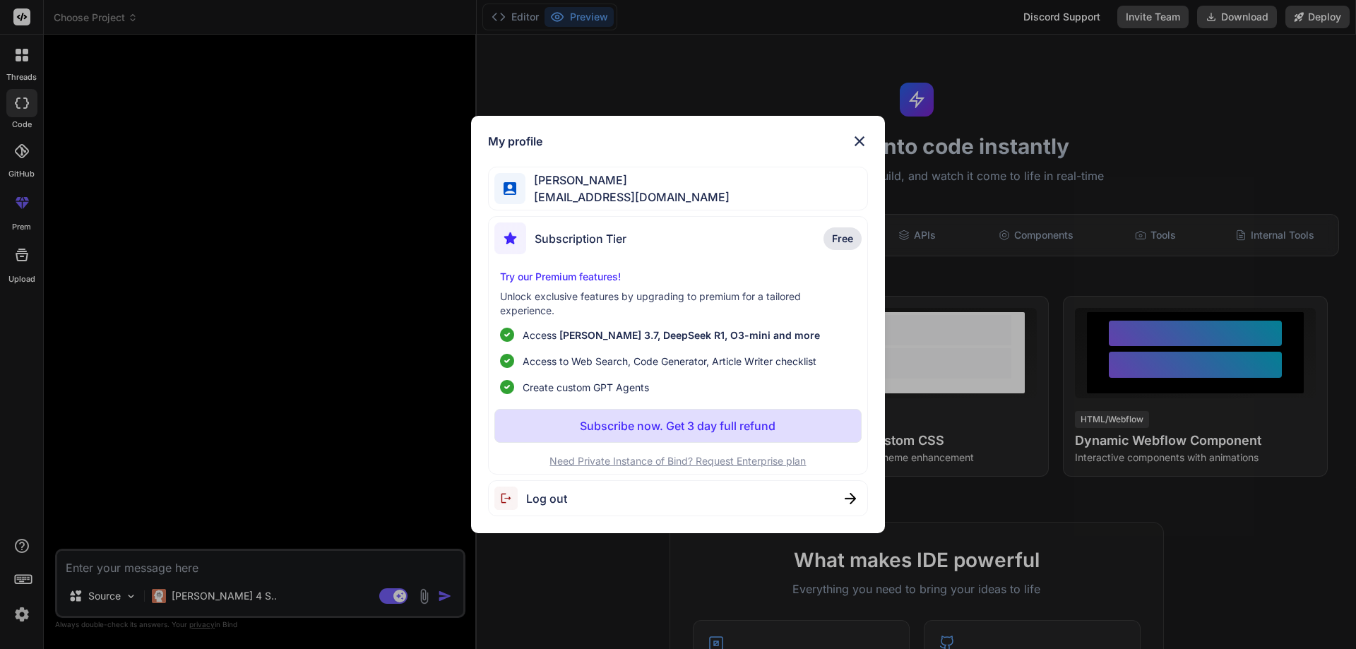
click at [860, 144] on img at bounding box center [859, 141] width 17 height 17
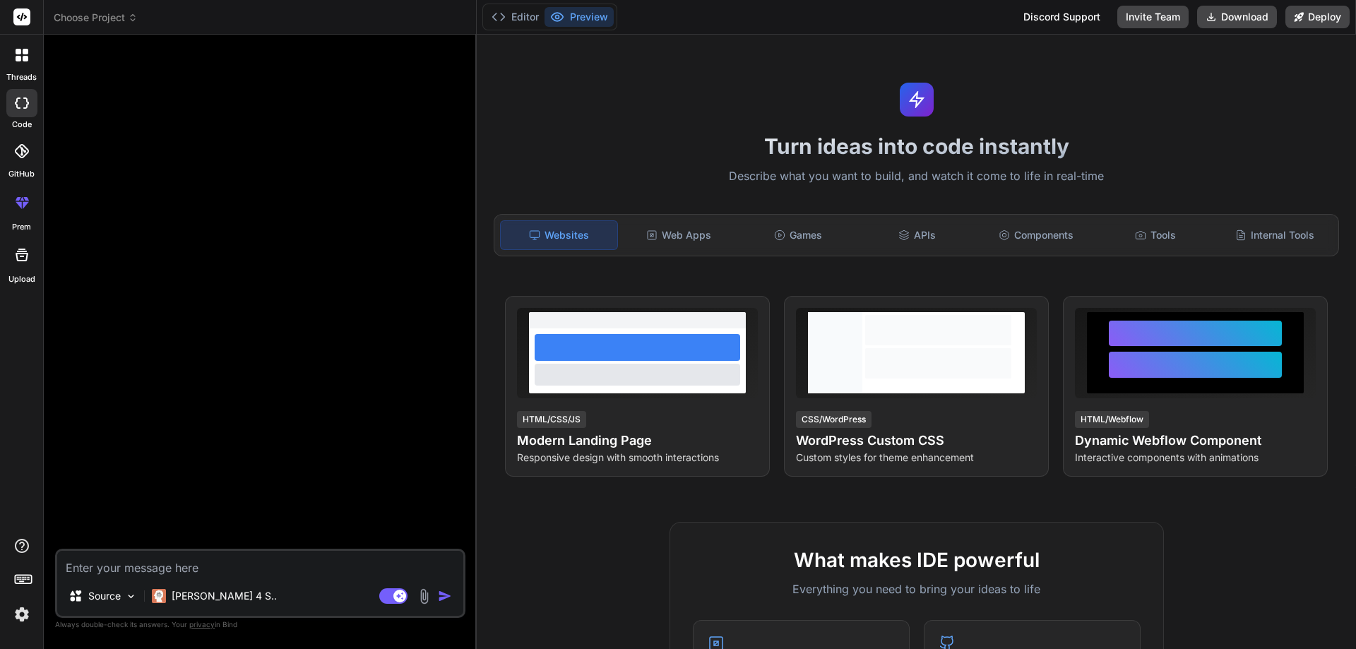
click at [15, 13] on rect at bounding box center [21, 16] width 17 height 17
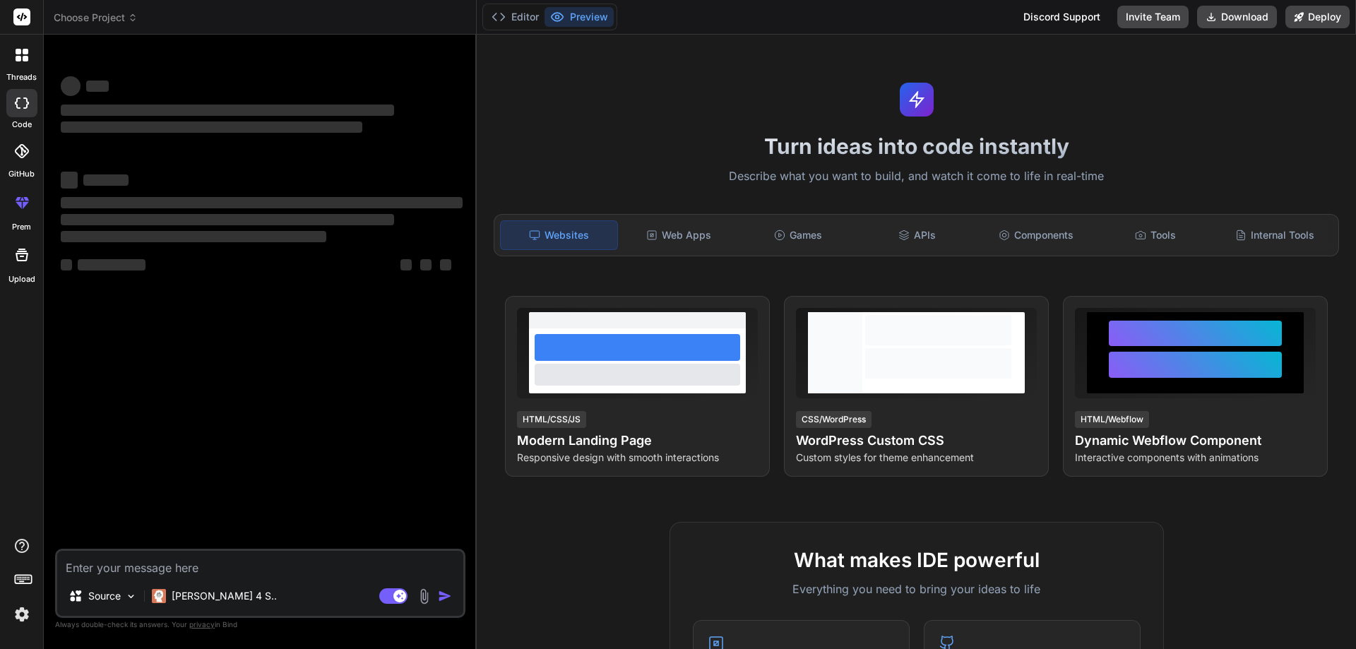
click at [21, 615] on img at bounding box center [22, 614] width 24 height 24
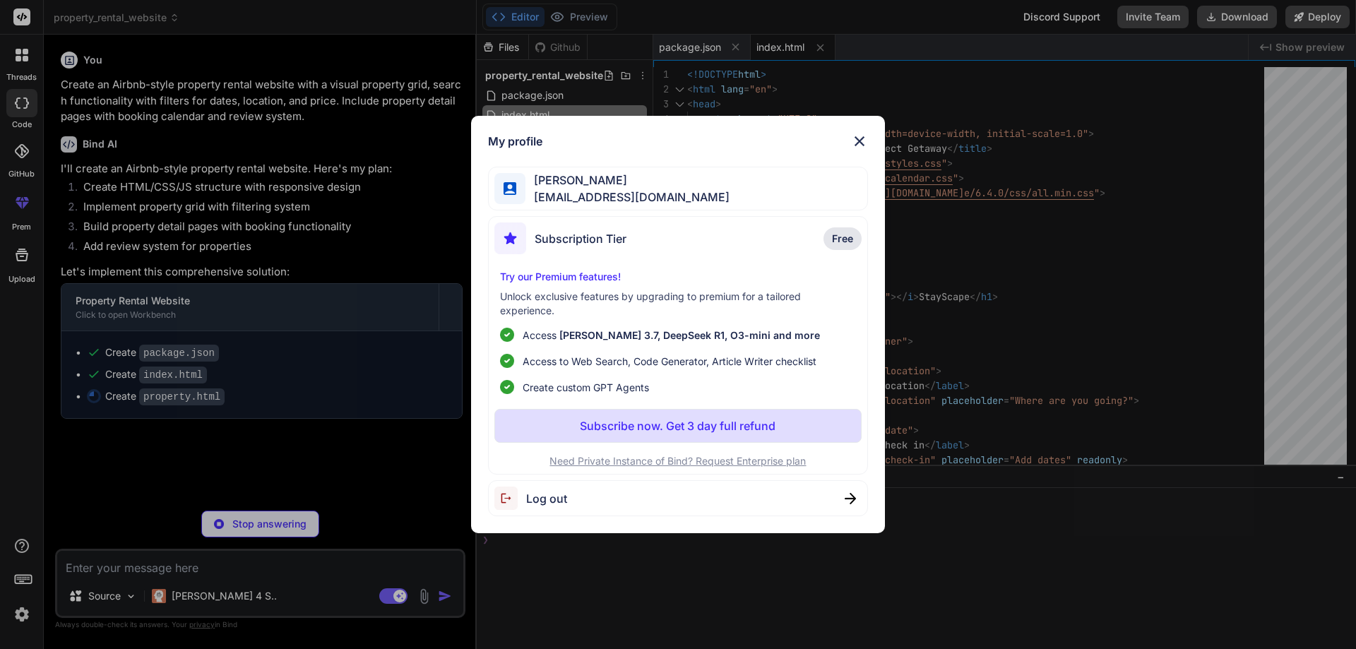
type textarea "x"
type textarea "<script src="js/calendar.js"></script> <script src="js/property-details.js"></s…"
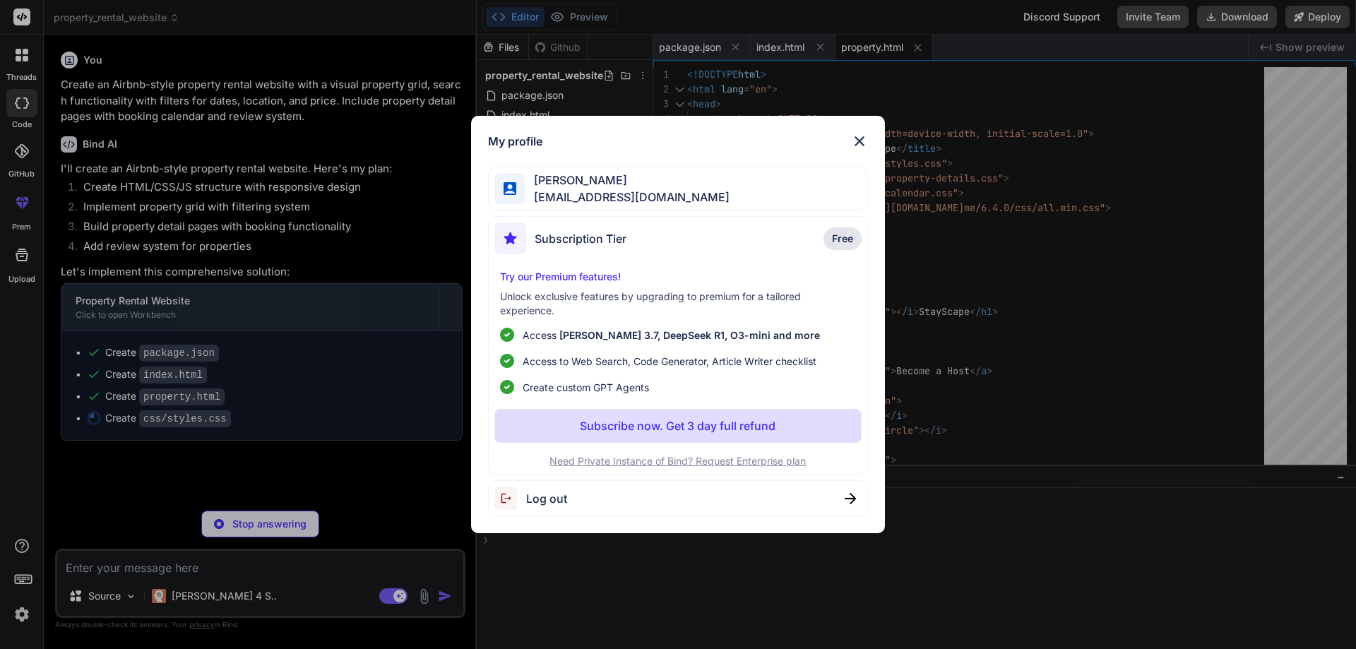
click at [592, 356] on span "Access to Web Search, Code Generator, Article Writer checklist" at bounding box center [670, 361] width 294 height 15
click at [601, 333] on span "[PERSON_NAME] 3.7, DeepSeek R1, O3-mini and more" at bounding box center [689, 335] width 261 height 12
type textarea "x"
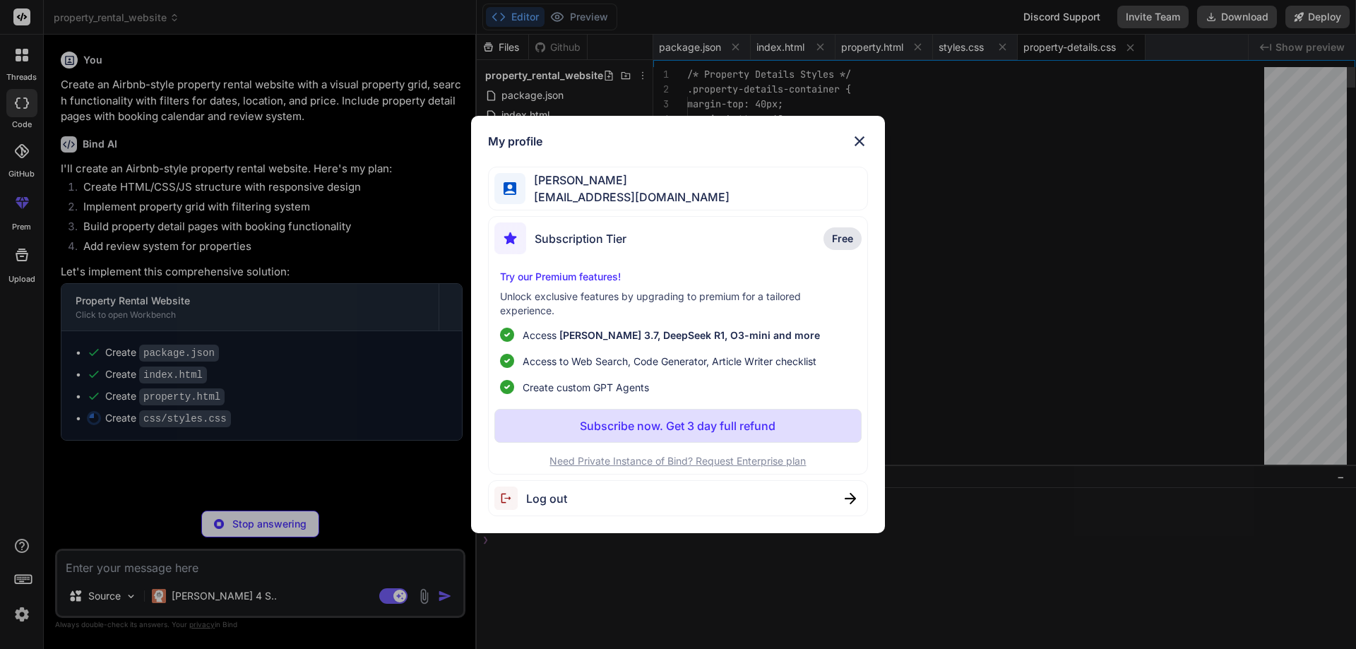
type textarea "} }"
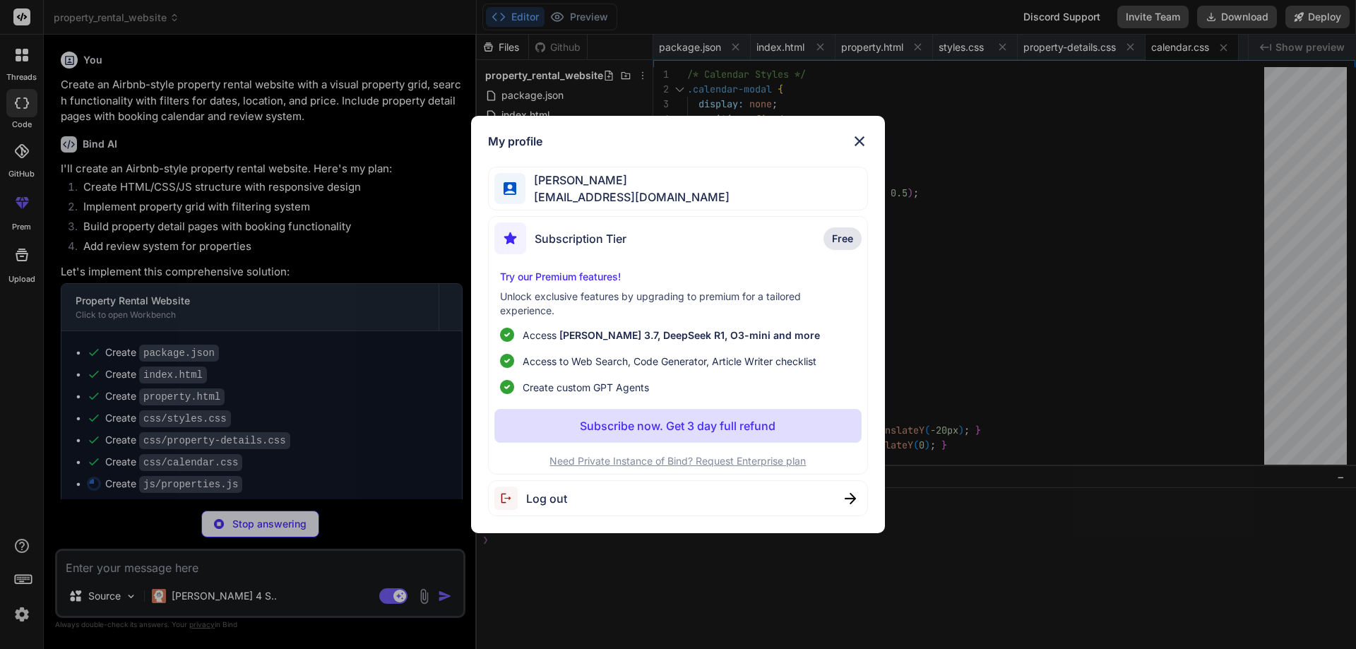
type textarea "x"
type textarea "accuracy: 4.9, communication: 4.8, location: 5.0, checkin: 4.9, value: 4.7 } } …"
type textarea "x"
type textarea "// Format date for display function formatDate(date) { const options = { month:…"
type textarea "x"
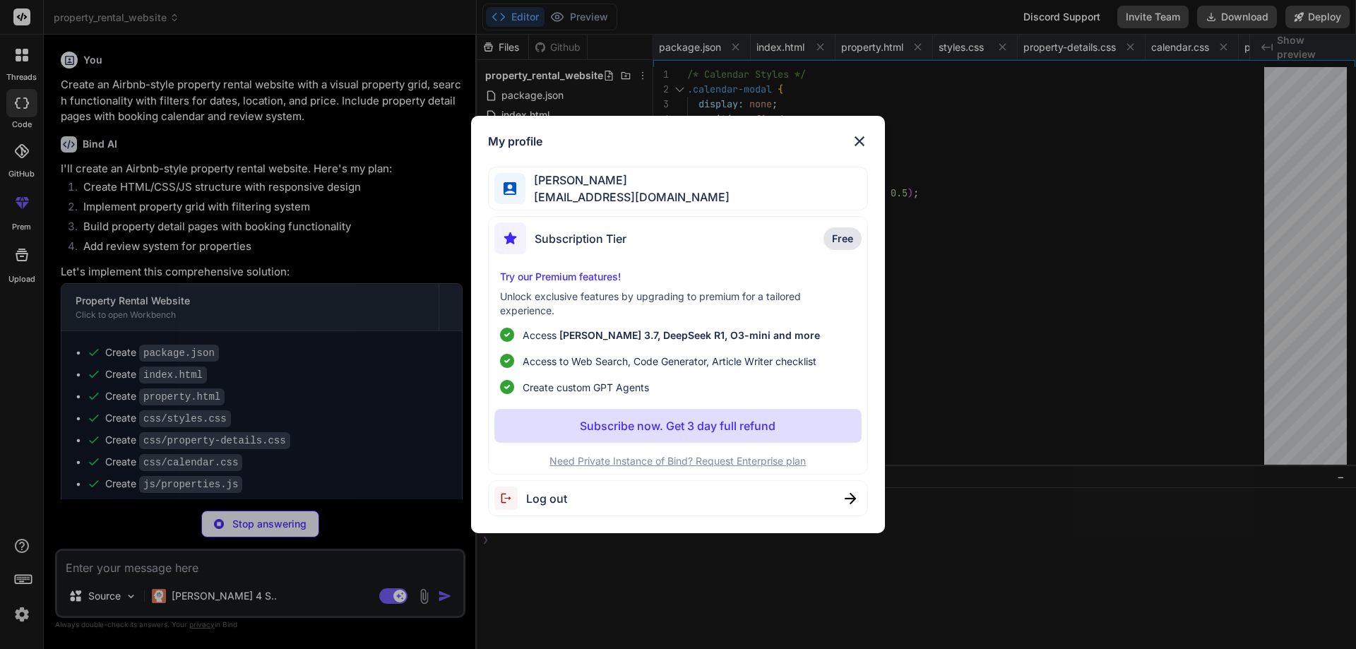
type textarea "totalElement.textContent = `$${total}`; } } } } }"
type textarea "x"
type textarea "star.classList.replace('fas', 'far'); } }); }"
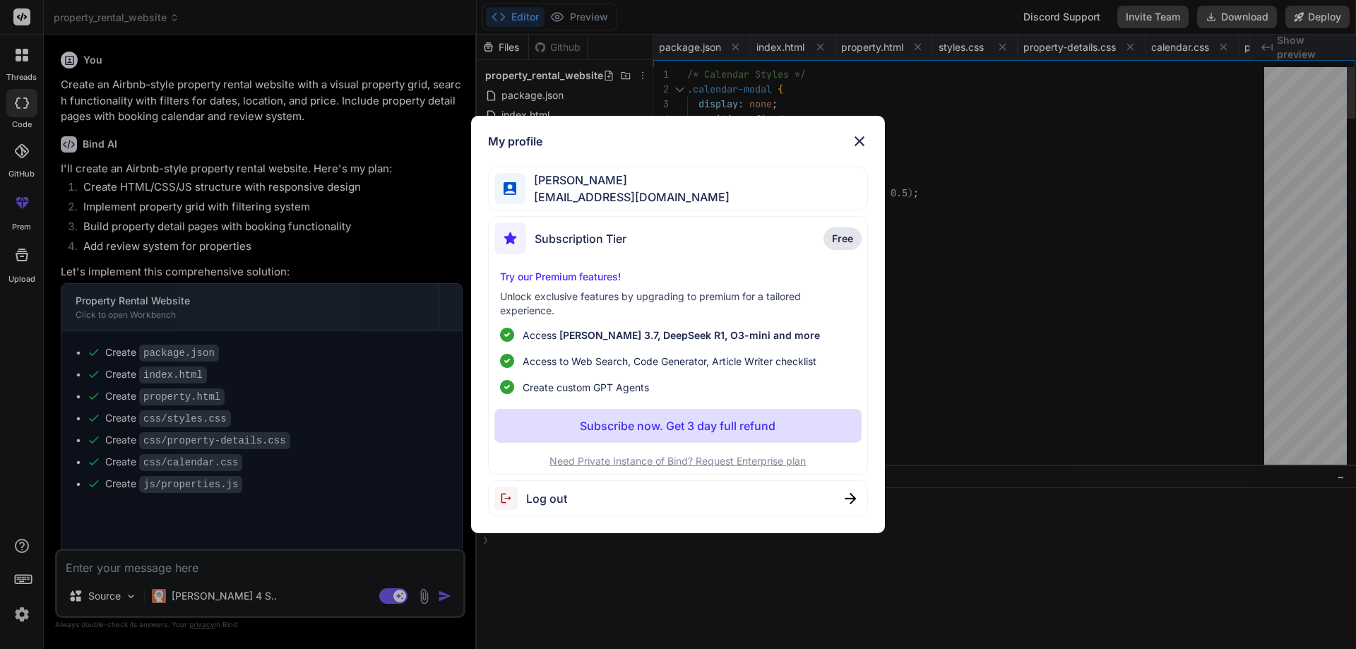
type textarea "x"
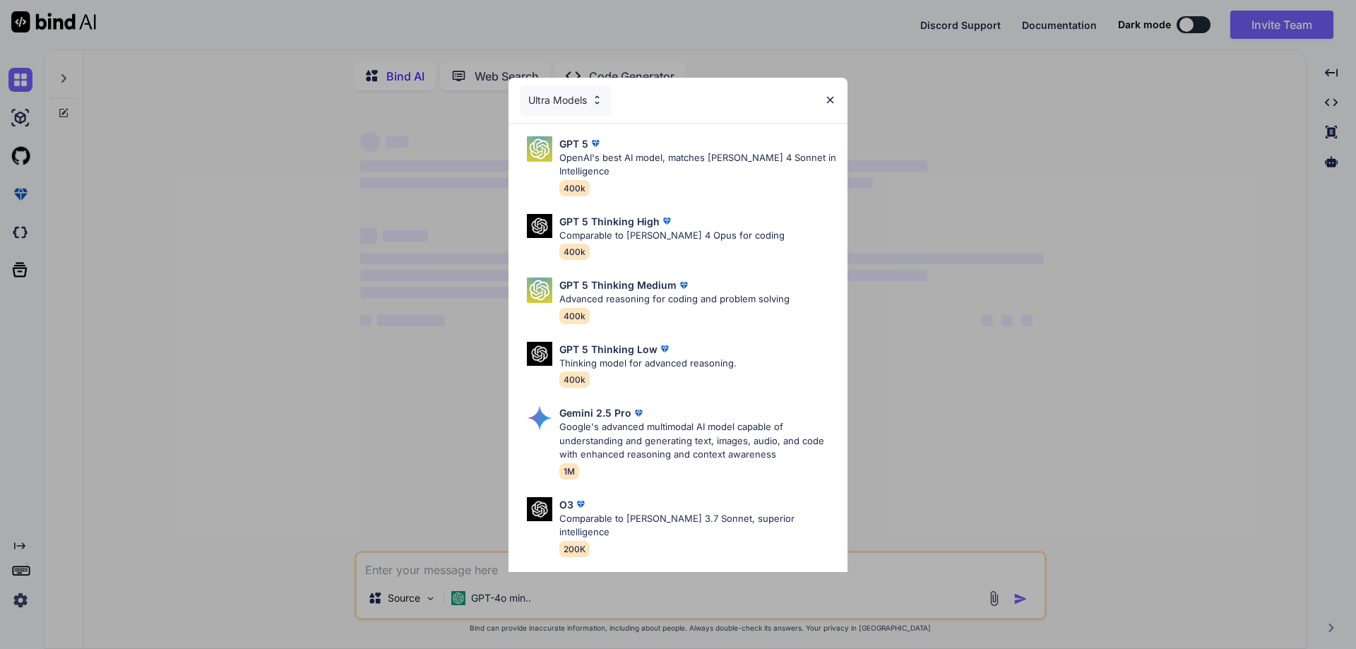
type textarea "x"
click at [831, 97] on img at bounding box center [830, 100] width 12 height 12
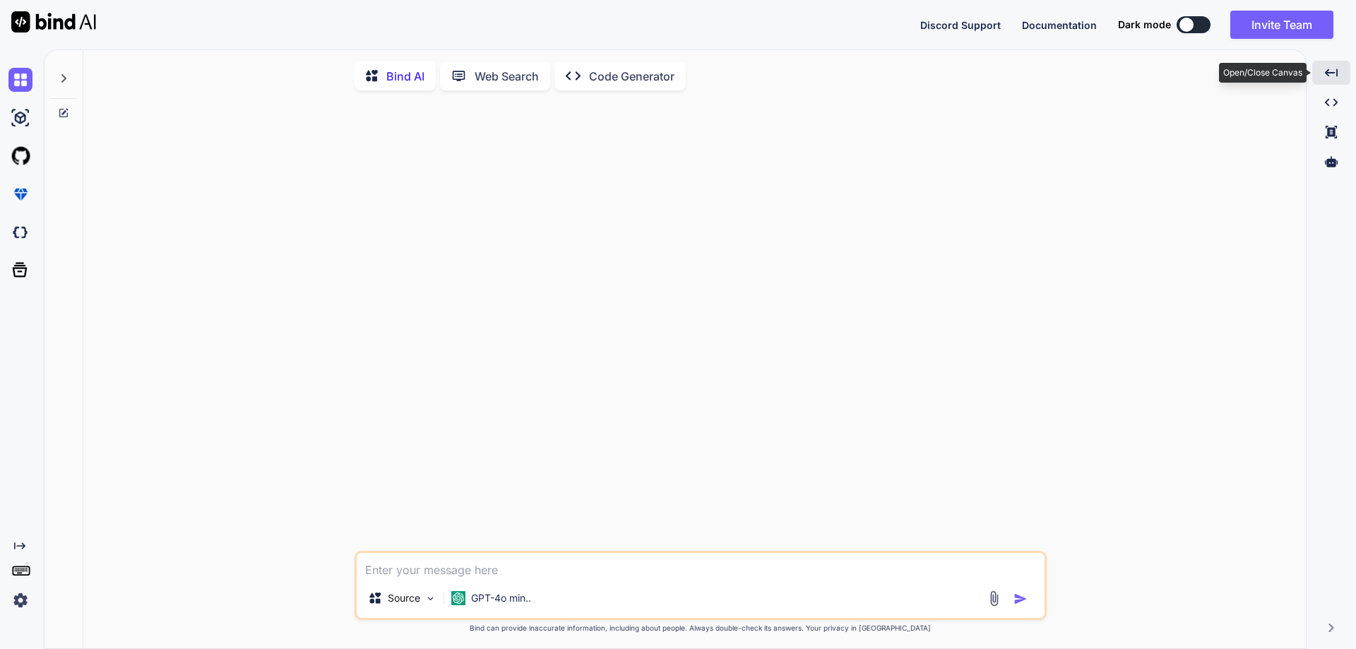
click at [1332, 74] on icon "Created with Pixso." at bounding box center [1331, 72] width 13 height 13
